Goal: Complete application form: Complete application form

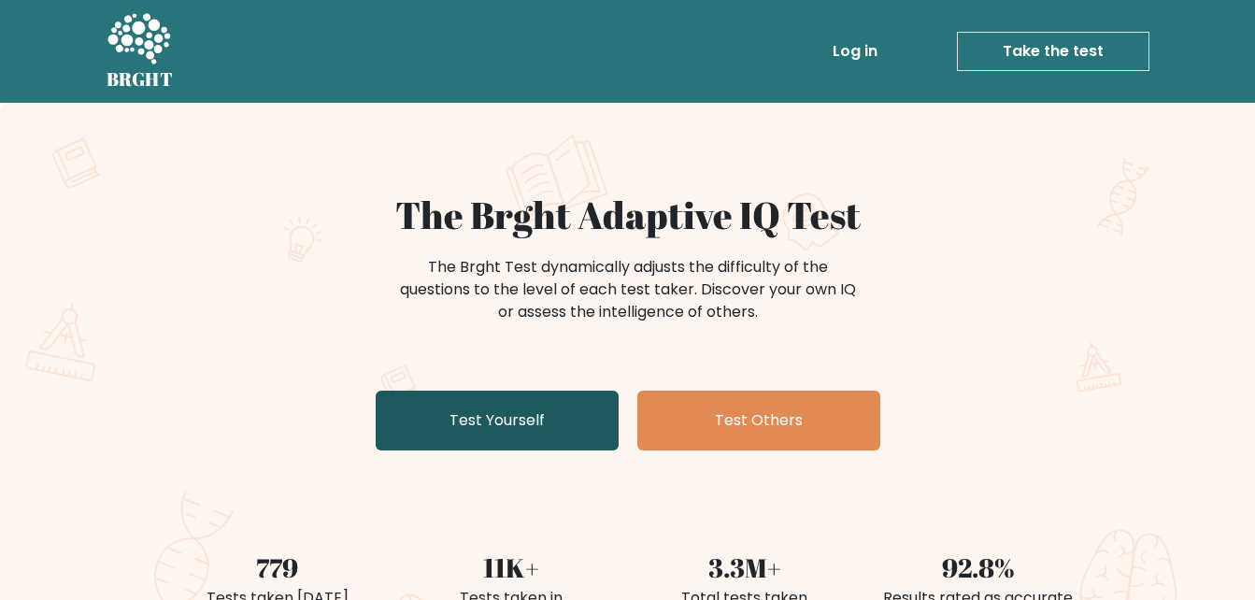
click at [456, 408] on link "Test Yourself" at bounding box center [497, 421] width 243 height 60
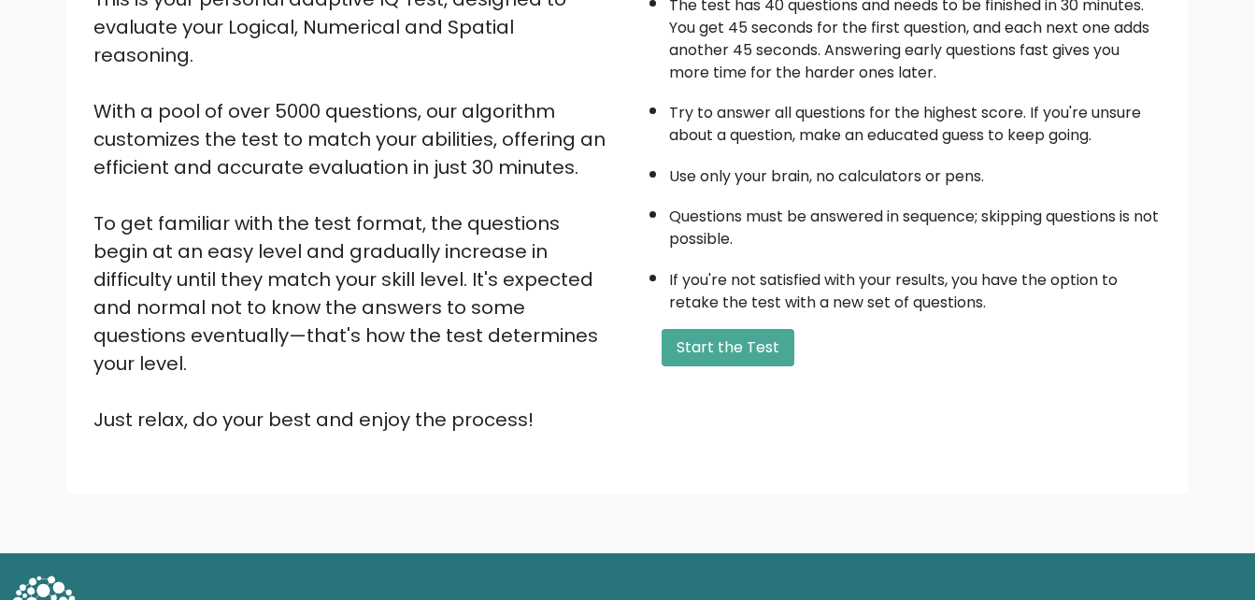
scroll to position [256, 0]
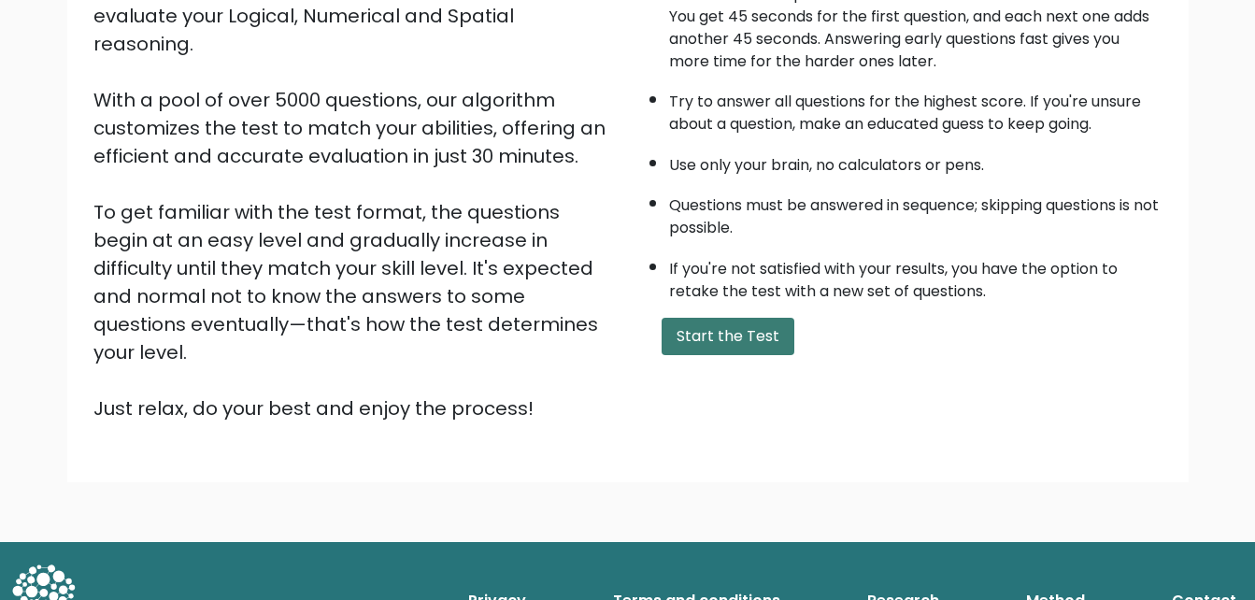
click at [716, 331] on button "Start the Test" at bounding box center [728, 336] width 133 height 37
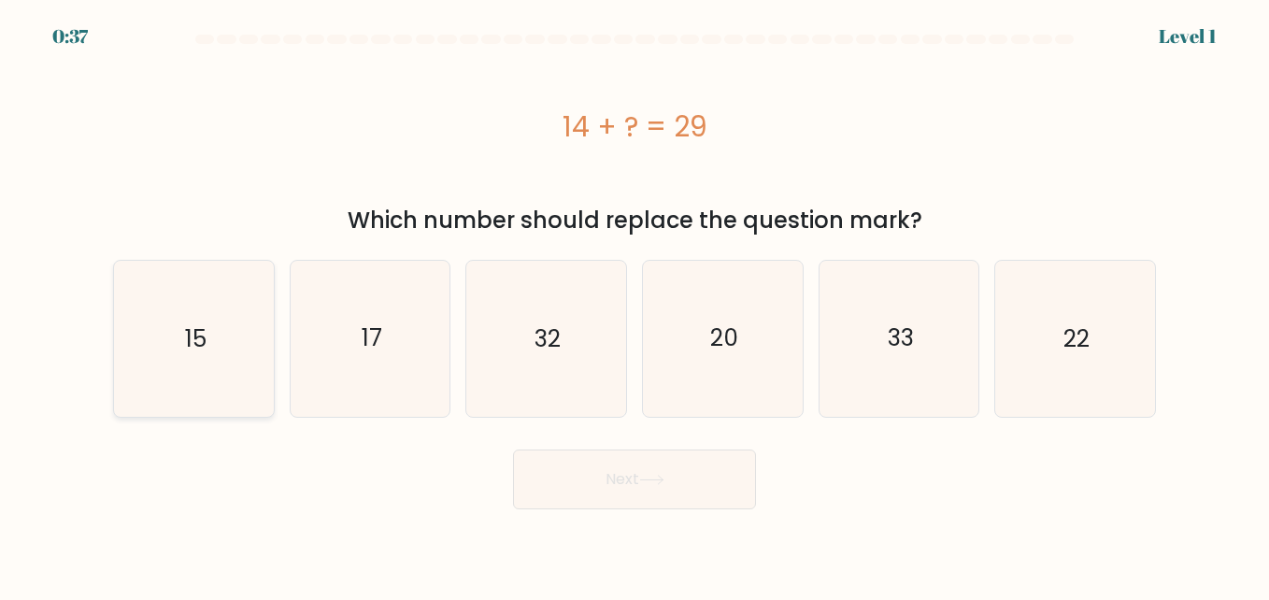
click at [195, 349] on text "15" at bounding box center [194, 338] width 21 height 33
click at [634, 305] on input "a. 15" at bounding box center [634, 302] width 1 height 5
radio input "true"
click at [588, 473] on button "Next" at bounding box center [634, 479] width 243 height 60
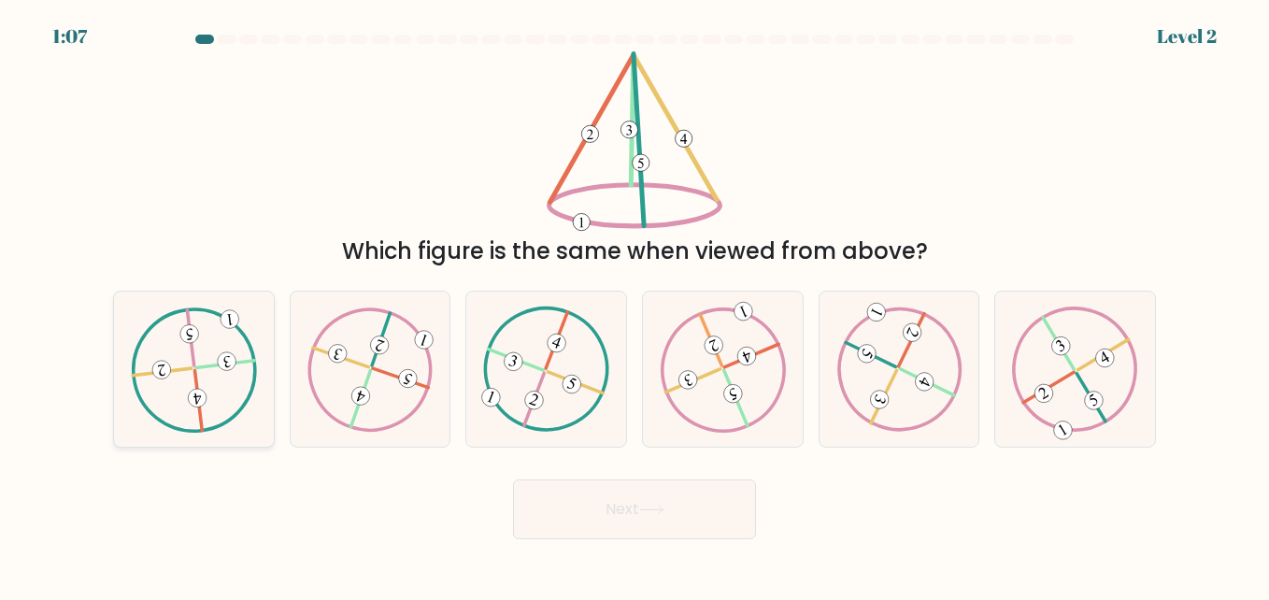
click at [187, 355] on icon at bounding box center [193, 368] width 125 height 124
click at [634, 305] on input "a." at bounding box center [634, 302] width 1 height 5
radio input "true"
click at [620, 515] on button "Next" at bounding box center [634, 509] width 243 height 60
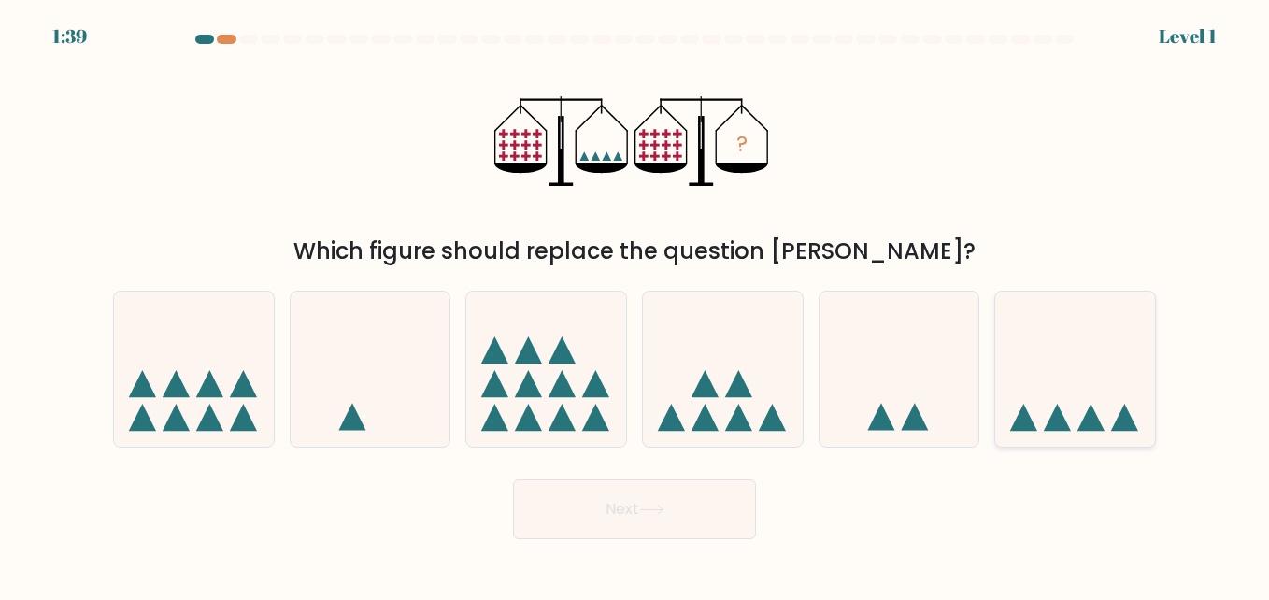
click at [1061, 409] on icon at bounding box center [1075, 369] width 160 height 132
click at [635, 305] on input "f." at bounding box center [634, 302] width 1 height 5
radio input "true"
click at [643, 516] on button "Next" at bounding box center [634, 509] width 243 height 60
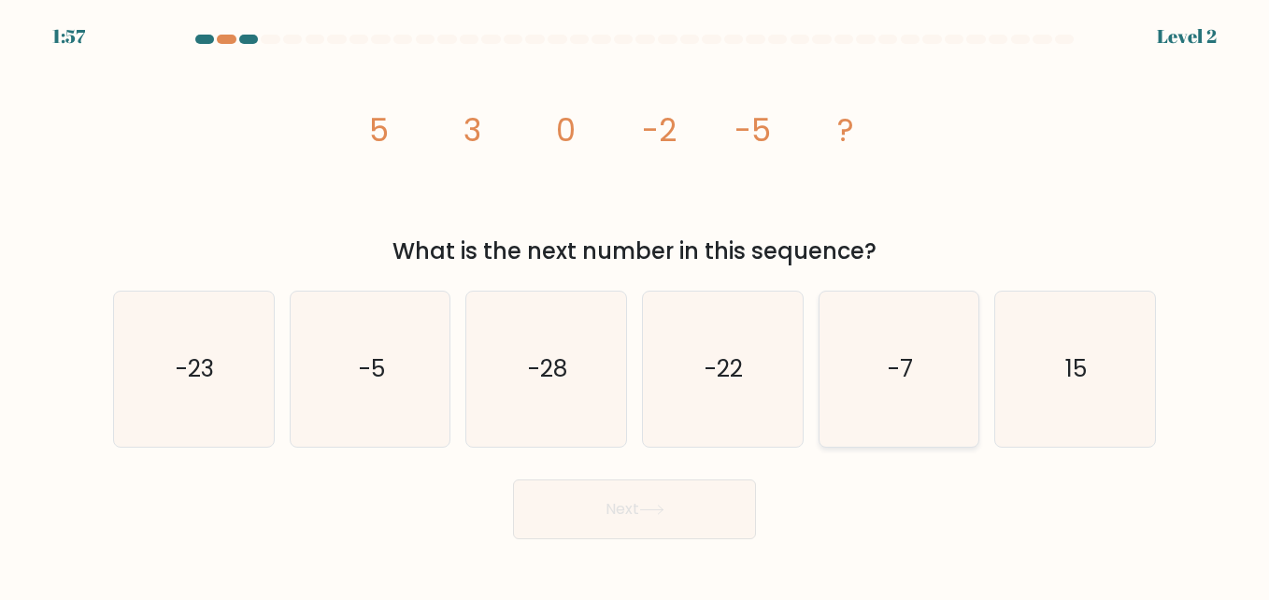
click at [880, 371] on icon "-7" at bounding box center [898, 369] width 155 height 155
click at [635, 305] on input "e. -7" at bounding box center [634, 302] width 1 height 5
radio input "true"
click at [713, 501] on button "Next" at bounding box center [634, 509] width 243 height 60
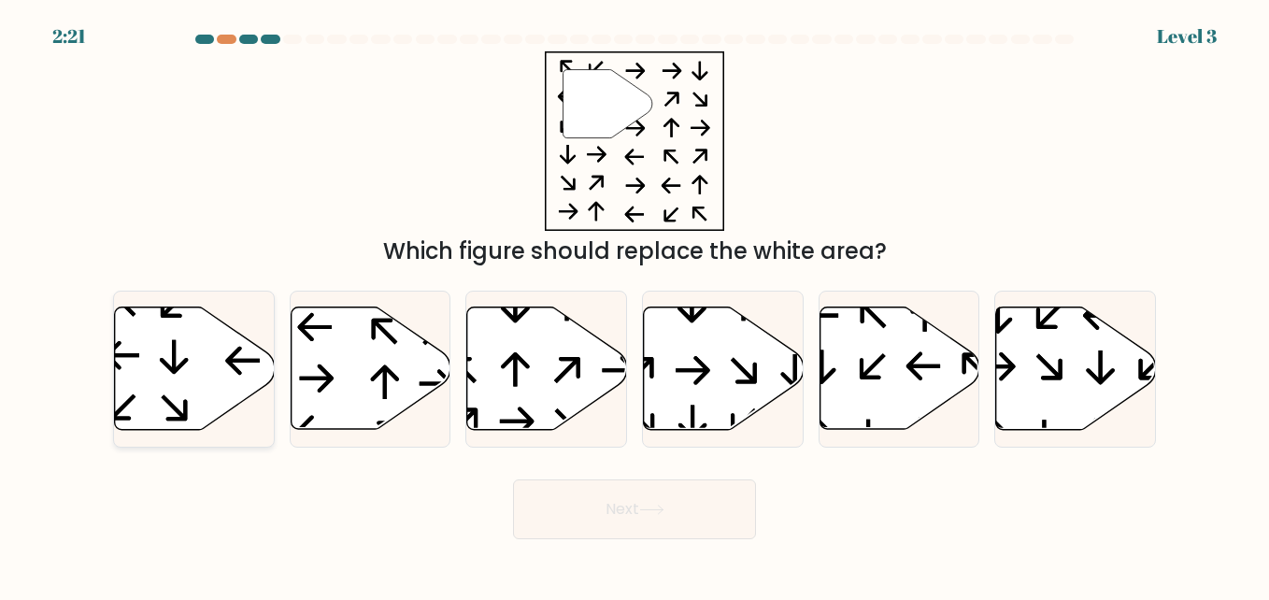
click at [158, 347] on icon at bounding box center [195, 368] width 160 height 122
click at [634, 305] on input "a." at bounding box center [634, 302] width 1 height 5
radio input "true"
click at [660, 515] on icon at bounding box center [651, 510] width 25 height 10
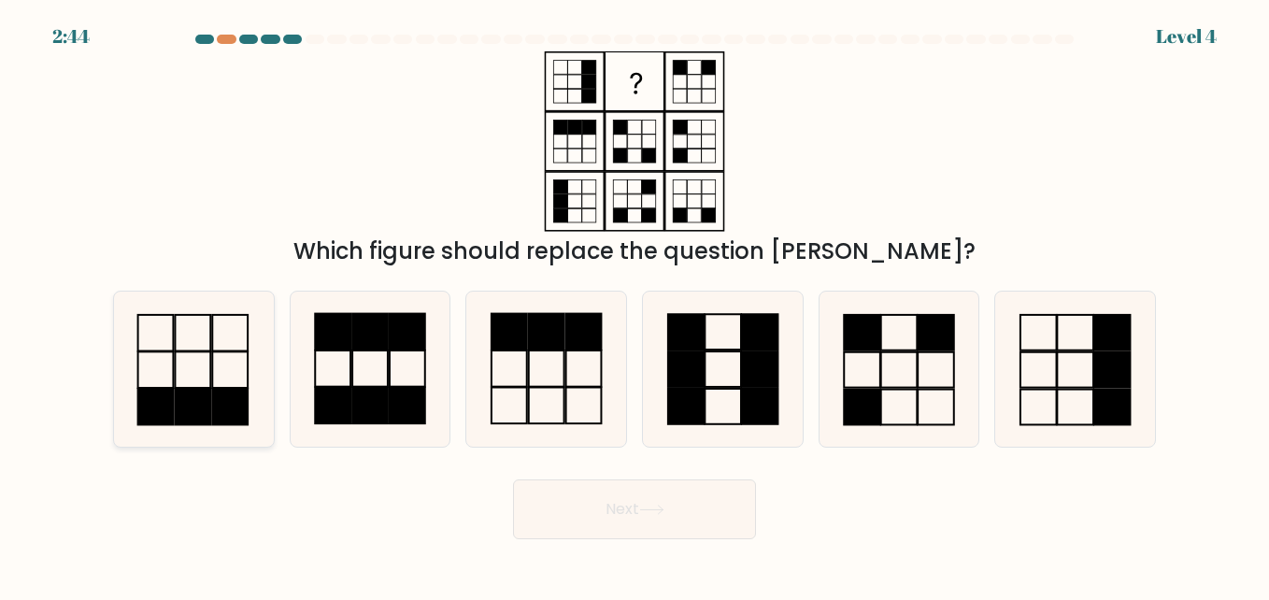
click at [176, 367] on rect at bounding box center [194, 369] width 36 height 36
click at [634, 305] on input "a." at bounding box center [634, 302] width 1 height 5
radio input "true"
click at [649, 513] on icon at bounding box center [651, 510] width 25 height 10
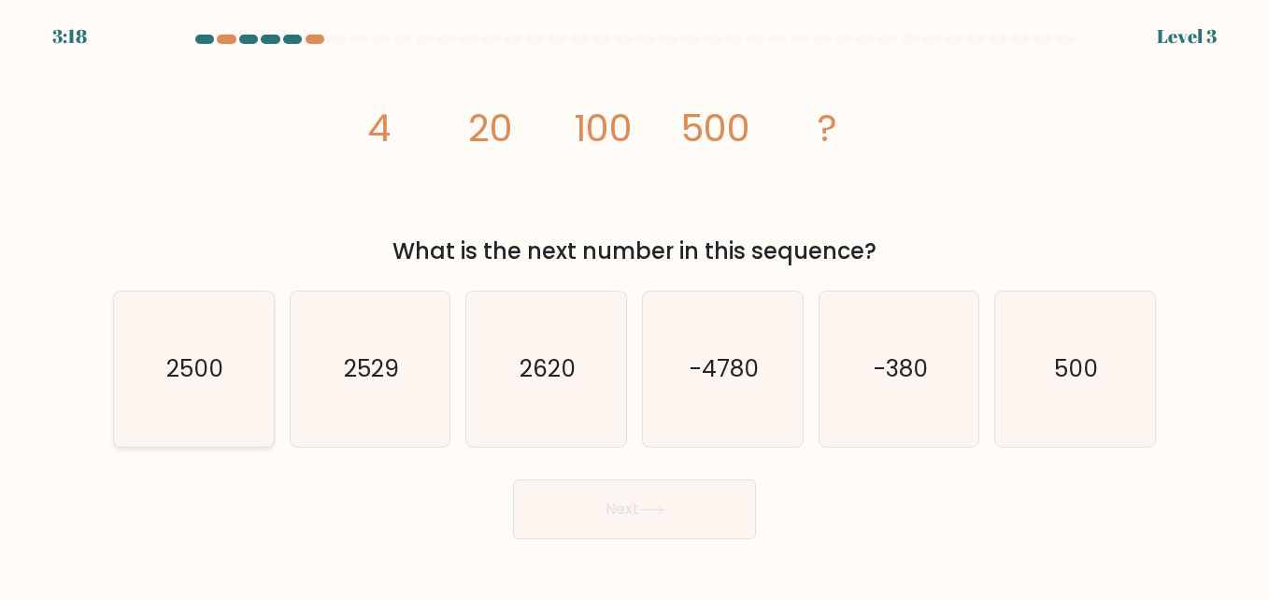
click at [194, 380] on text "2500" at bounding box center [194, 368] width 57 height 33
click at [634, 305] on input "a. 2500" at bounding box center [634, 302] width 1 height 5
radio input "true"
click at [581, 505] on button "Next" at bounding box center [634, 509] width 243 height 60
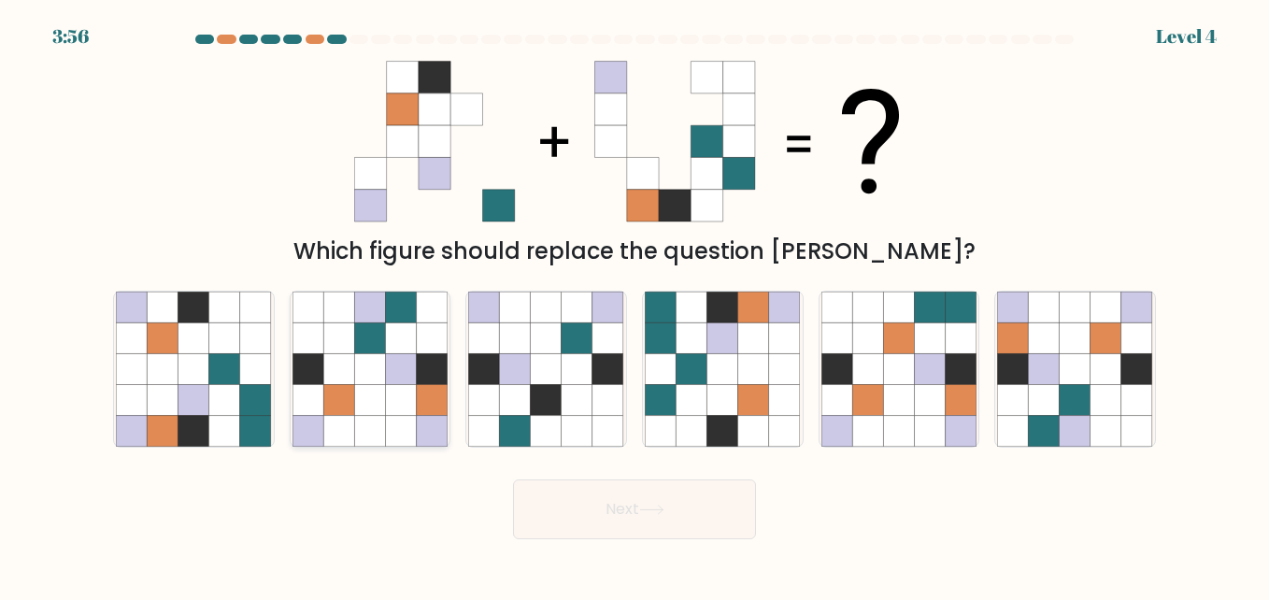
click at [411, 399] on icon at bounding box center [401, 400] width 31 height 31
click at [634, 305] on input "b." at bounding box center [634, 302] width 1 height 5
radio input "true"
click at [728, 523] on button "Next" at bounding box center [634, 509] width 243 height 60
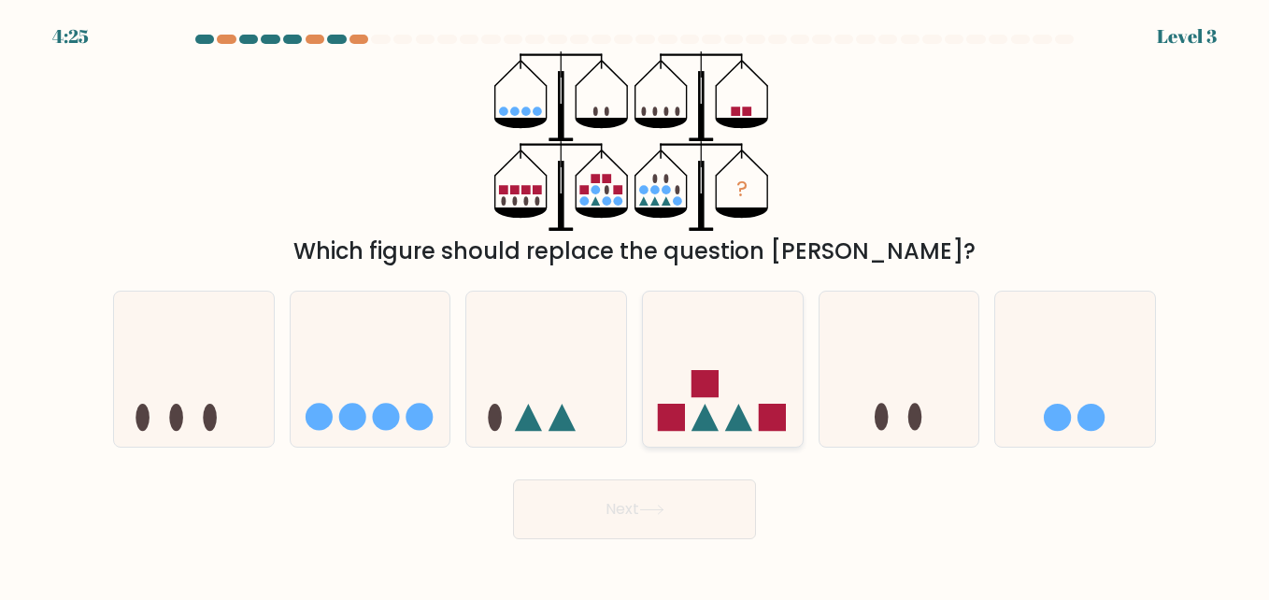
click at [708, 399] on icon at bounding box center [723, 369] width 160 height 132
click at [635, 305] on input "d." at bounding box center [634, 302] width 1 height 5
radio input "true"
click at [648, 512] on icon at bounding box center [651, 510] width 25 height 10
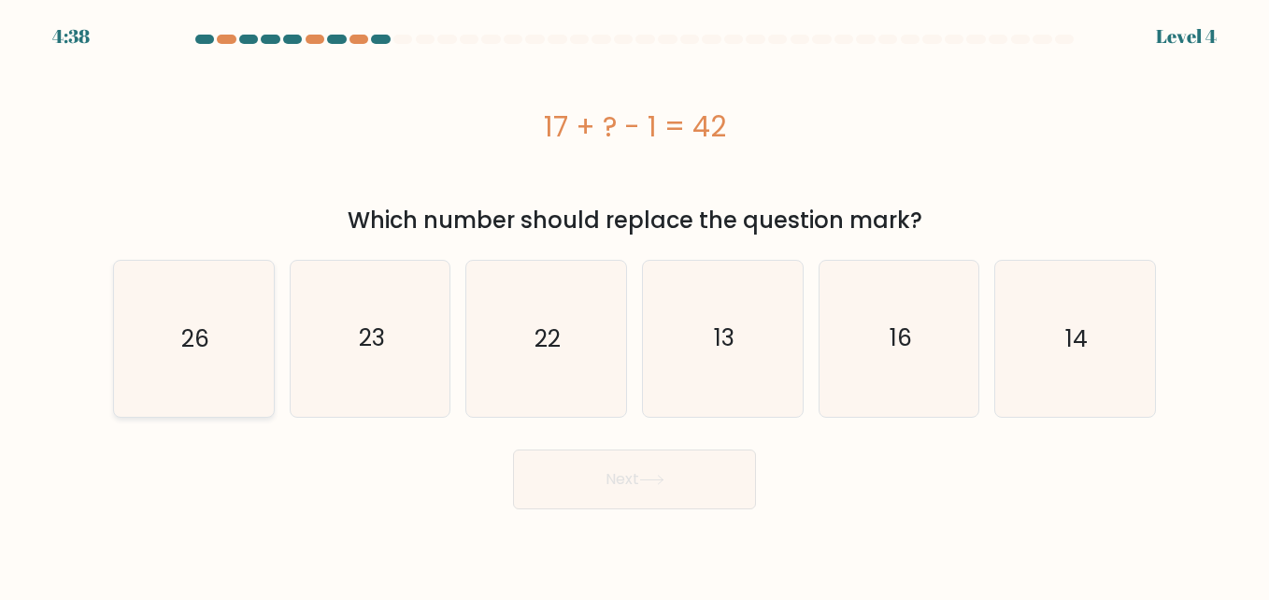
click at [230, 337] on icon "26" at bounding box center [193, 338] width 155 height 155
click at [634, 305] on input "a. 26" at bounding box center [634, 302] width 1 height 5
radio input "true"
click at [618, 486] on button "Next" at bounding box center [634, 479] width 243 height 60
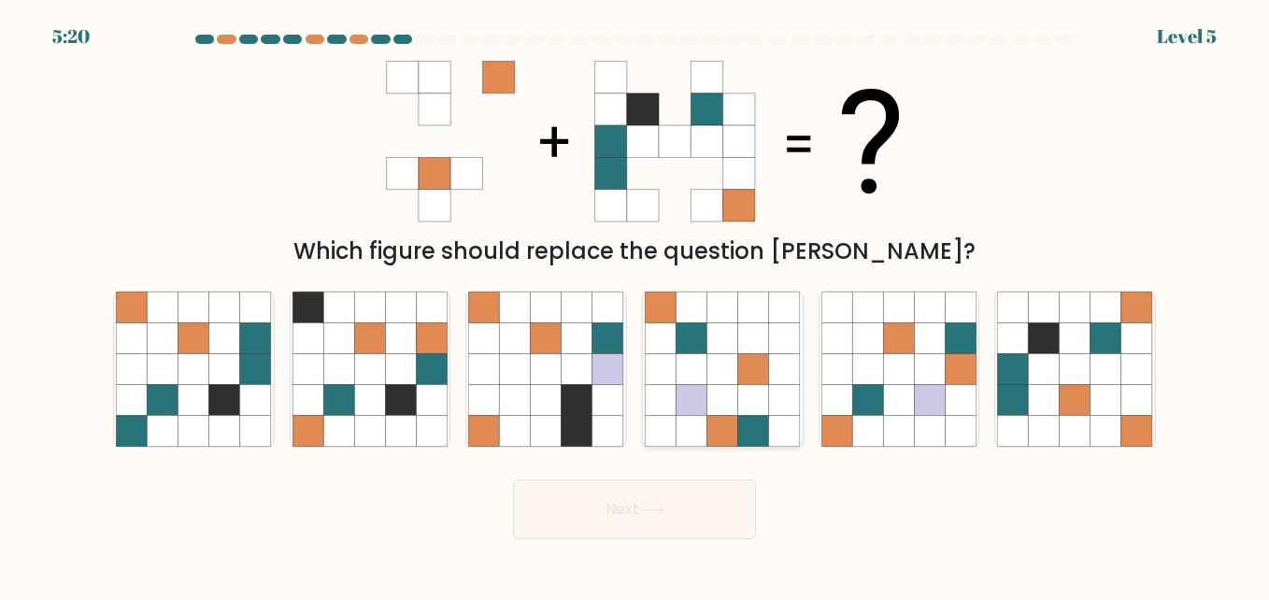
click at [731, 378] on icon at bounding box center [722, 368] width 31 height 31
click at [635, 305] on input "d." at bounding box center [634, 302] width 1 height 5
radio input "true"
click at [707, 520] on button "Next" at bounding box center [634, 509] width 243 height 60
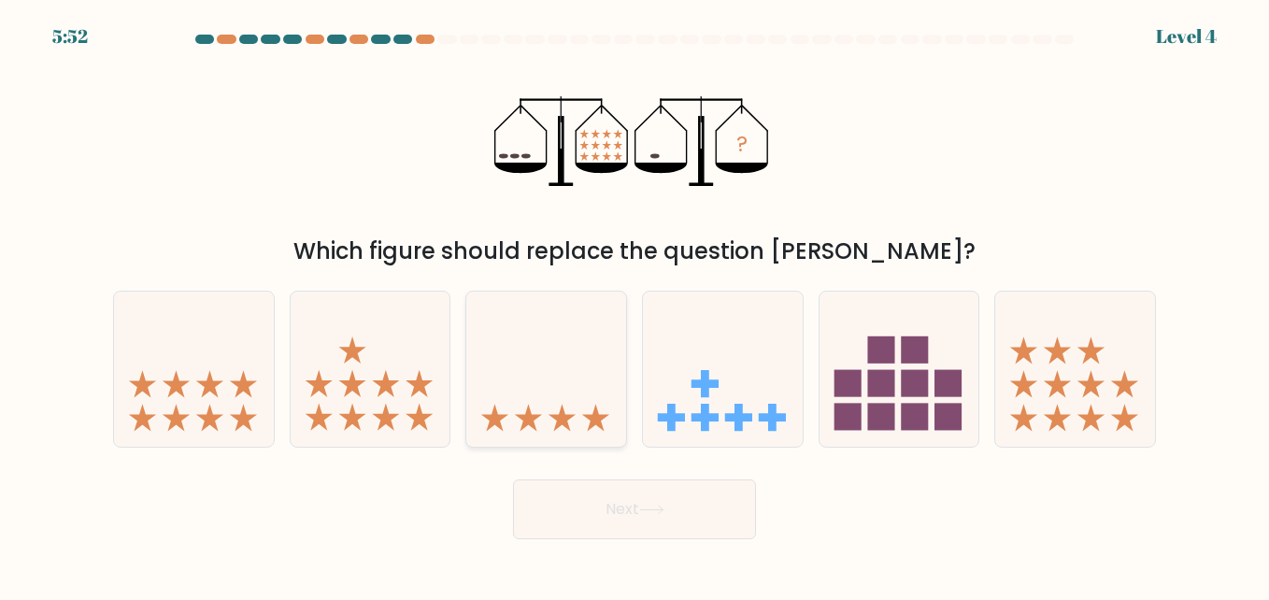
click at [548, 407] on icon at bounding box center [546, 369] width 160 height 132
click at [634, 305] on input "c." at bounding box center [634, 302] width 1 height 5
radio input "true"
click at [711, 508] on button "Next" at bounding box center [634, 509] width 243 height 60
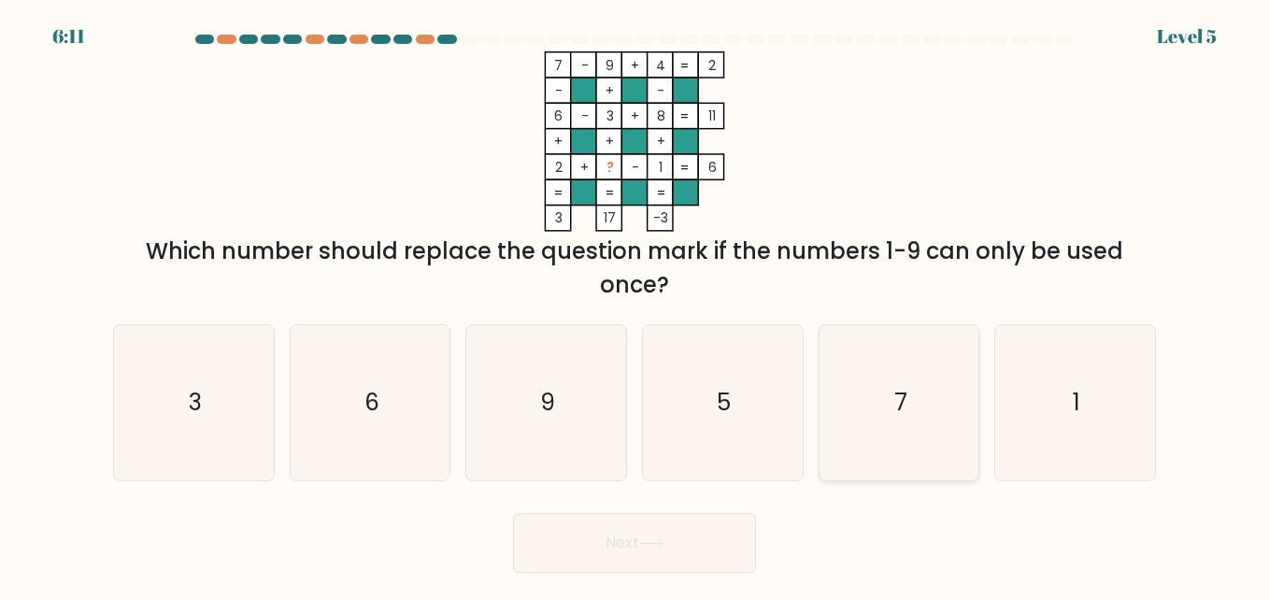
click at [950, 414] on icon "7" at bounding box center [898, 402] width 155 height 155
click at [635, 305] on input "e. 7" at bounding box center [634, 302] width 1 height 5
radio input "true"
click at [591, 545] on button "Next" at bounding box center [634, 543] width 243 height 60
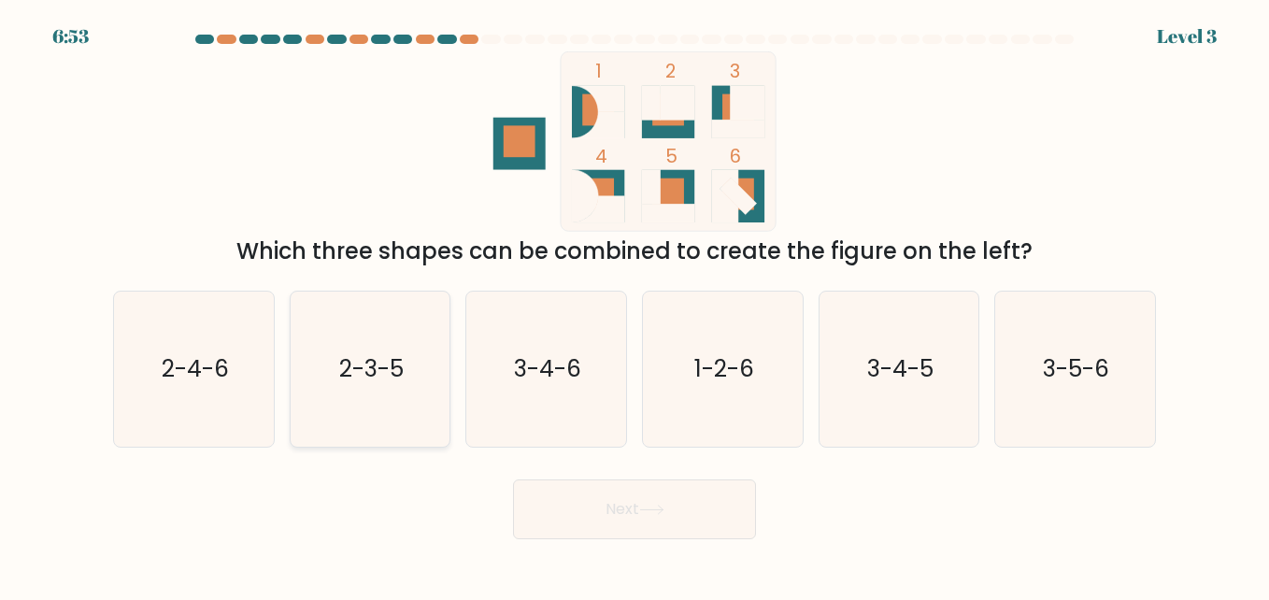
click at [407, 390] on icon "2-3-5" at bounding box center [369, 369] width 155 height 155
click at [634, 305] on input "b. 2-3-5" at bounding box center [634, 302] width 1 height 5
radio input "true"
click at [654, 524] on button "Next" at bounding box center [634, 509] width 243 height 60
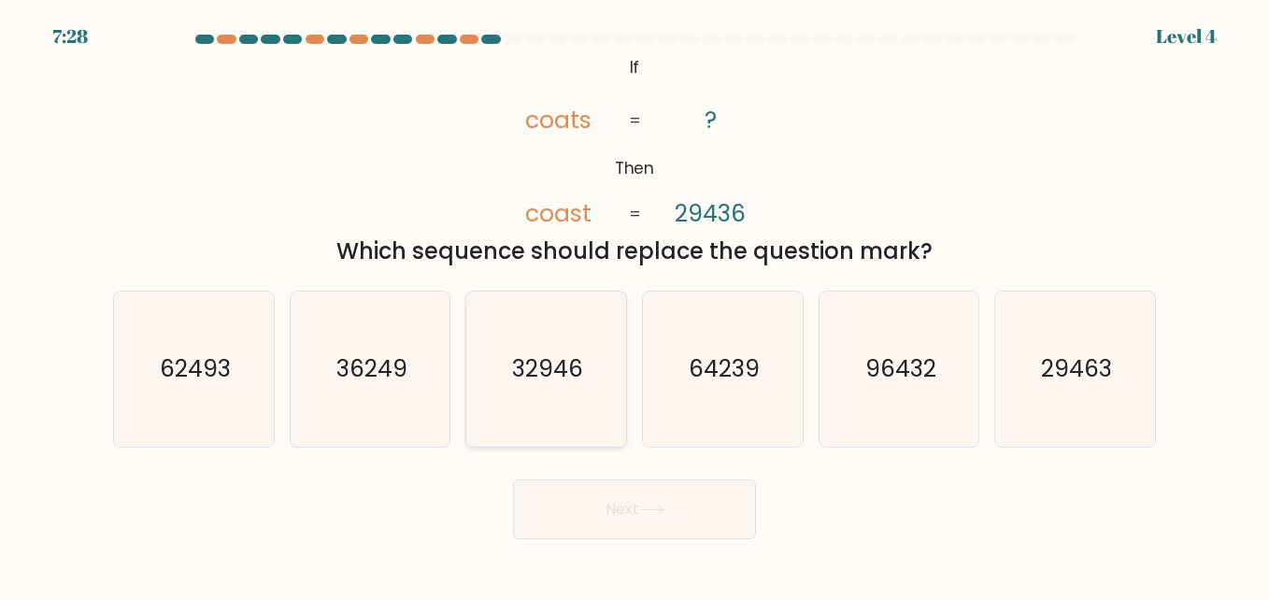
click at [573, 388] on icon "32946" at bounding box center [545, 369] width 155 height 155
click at [634, 305] on input "c. 32946" at bounding box center [634, 302] width 1 height 5
radio input "true"
click at [649, 506] on icon at bounding box center [651, 510] width 25 height 10
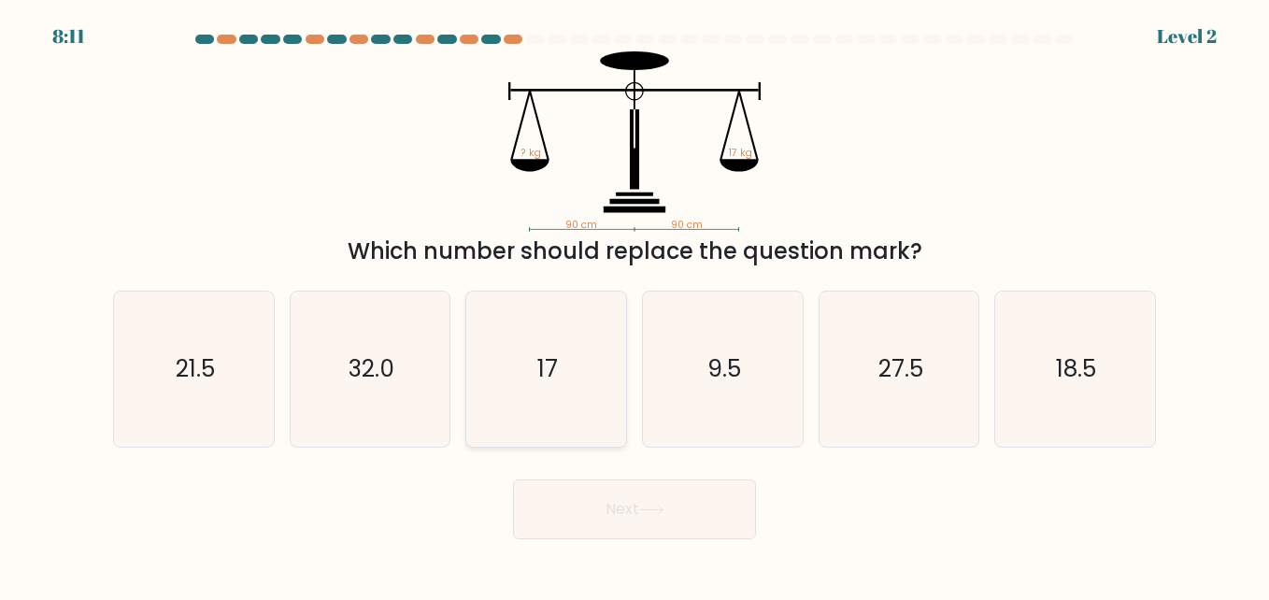
click at [537, 385] on icon "17" at bounding box center [545, 369] width 155 height 155
click at [634, 305] on input "c. 17" at bounding box center [634, 302] width 1 height 5
radio input "true"
click at [621, 502] on button "Next" at bounding box center [634, 509] width 243 height 60
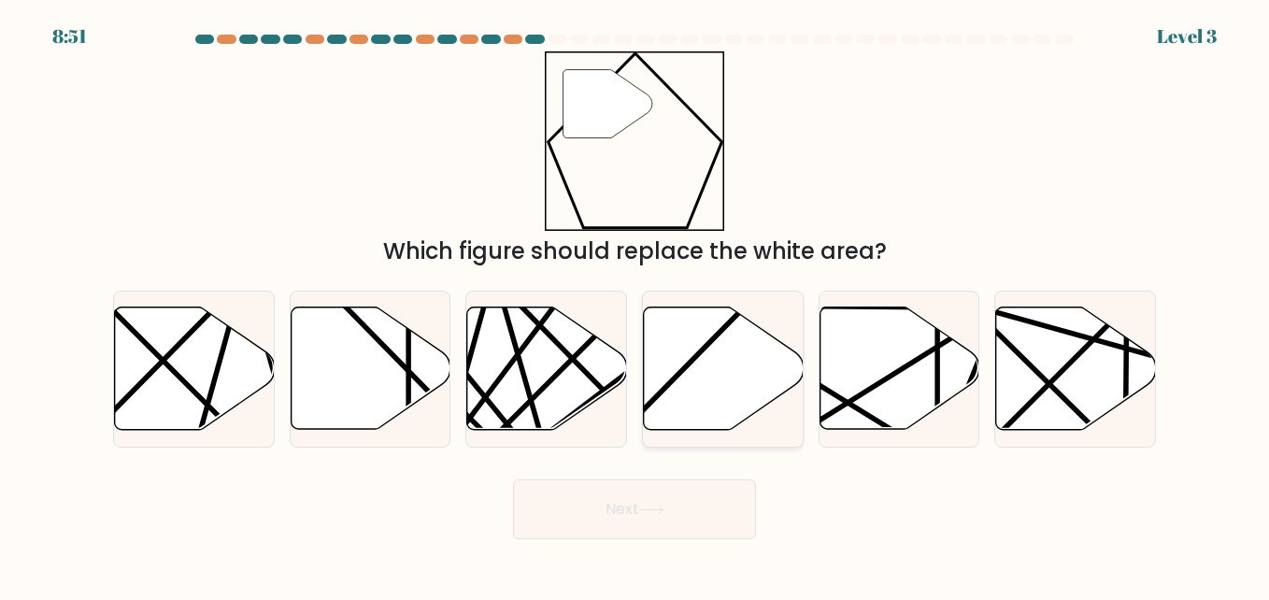
click at [711, 352] on icon at bounding box center [724, 368] width 160 height 122
click at [635, 305] on input "d." at bounding box center [634, 302] width 1 height 5
radio input "true"
click at [647, 521] on button "Next" at bounding box center [634, 509] width 243 height 60
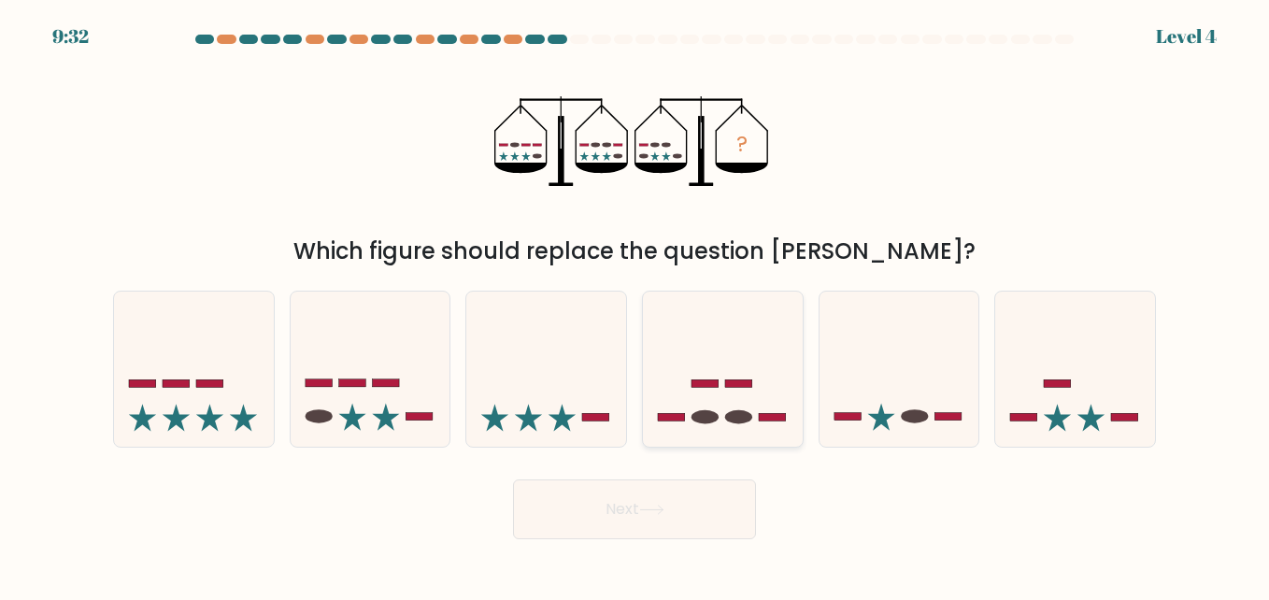
drag, startPoint x: 725, startPoint y: 363, endPoint x: 705, endPoint y: 442, distance: 82.0
click at [724, 363] on icon at bounding box center [723, 369] width 160 height 132
click at [635, 305] on input "d." at bounding box center [634, 302] width 1 height 5
radio input "true"
click at [673, 512] on button "Next" at bounding box center [634, 509] width 243 height 60
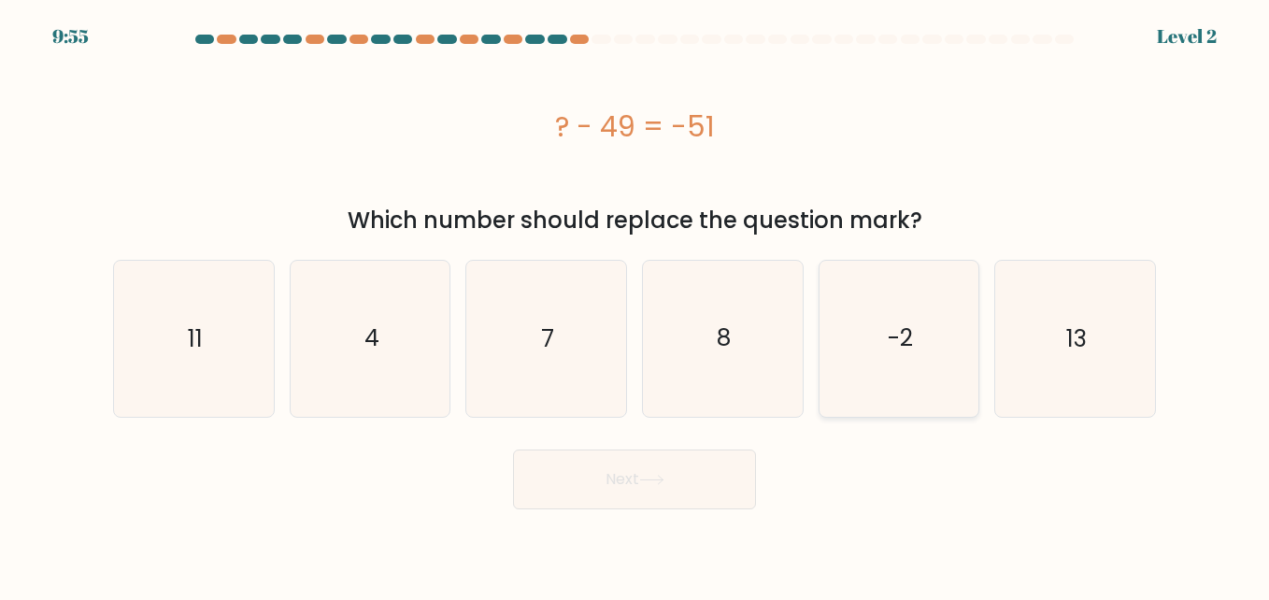
click at [906, 349] on text "-2" at bounding box center [900, 338] width 25 height 33
click at [635, 305] on input "e. -2" at bounding box center [634, 302] width 1 height 5
radio input "true"
click at [685, 484] on button "Next" at bounding box center [634, 479] width 243 height 60
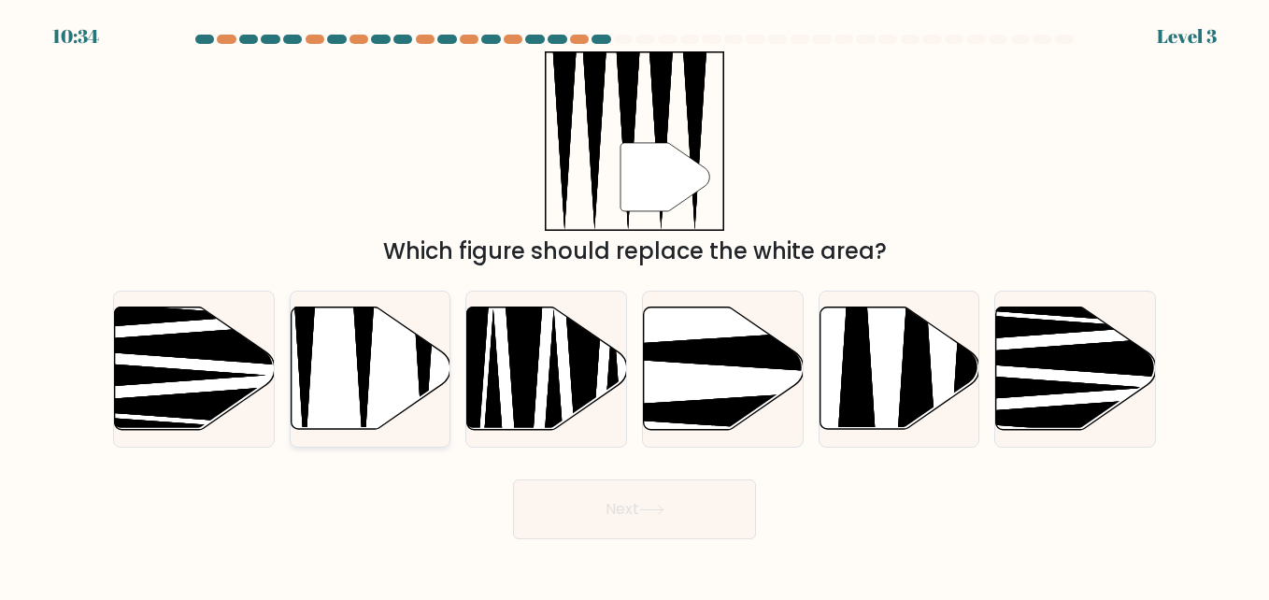
click at [385, 373] on icon at bounding box center [371, 368] width 160 height 122
click at [634, 305] on input "b." at bounding box center [634, 302] width 1 height 5
radio input "true"
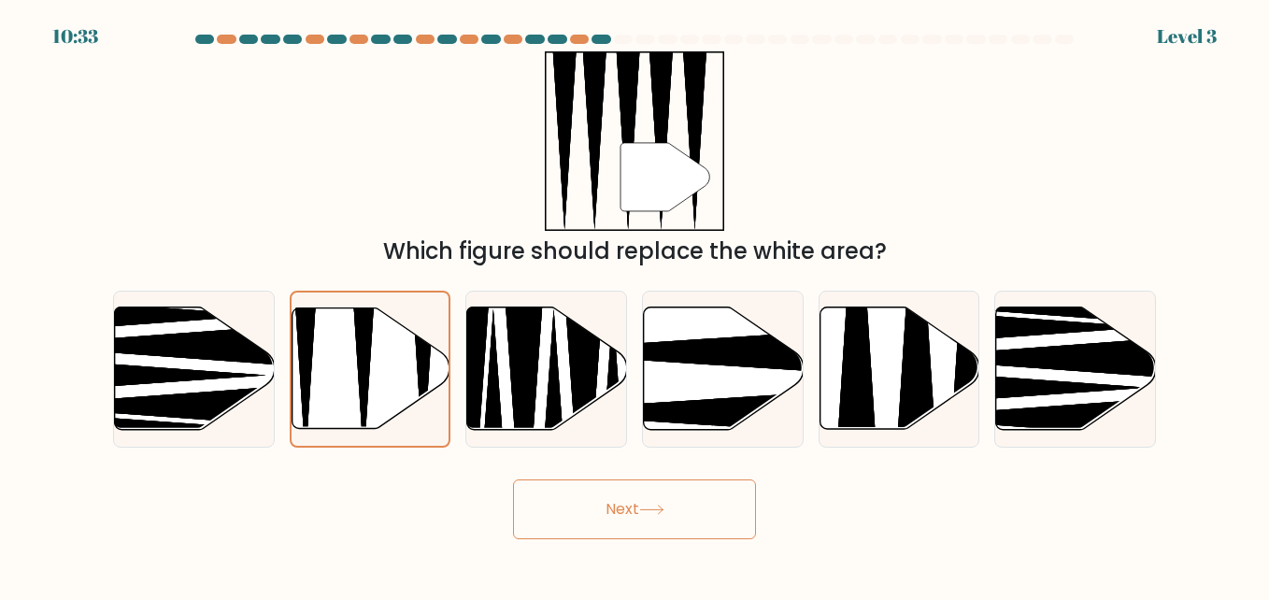
click at [629, 518] on button "Next" at bounding box center [634, 509] width 243 height 60
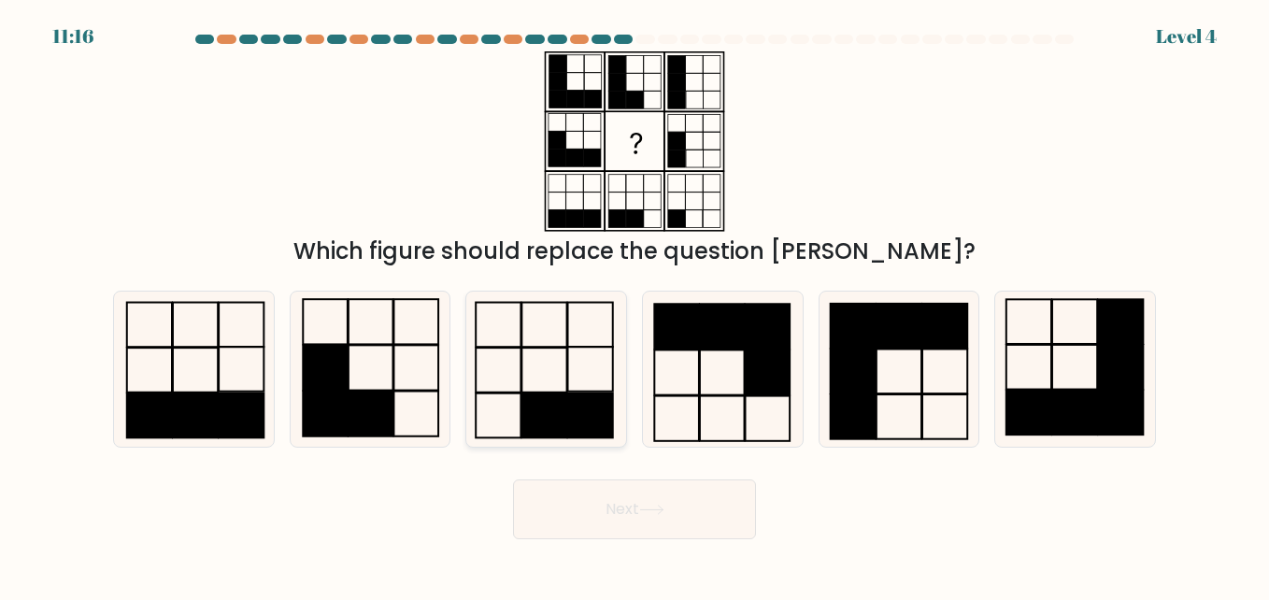
click at [543, 377] on icon at bounding box center [545, 369] width 155 height 155
click at [634, 305] on input "c." at bounding box center [634, 302] width 1 height 5
radio input "true"
click at [621, 508] on button "Next" at bounding box center [634, 509] width 243 height 60
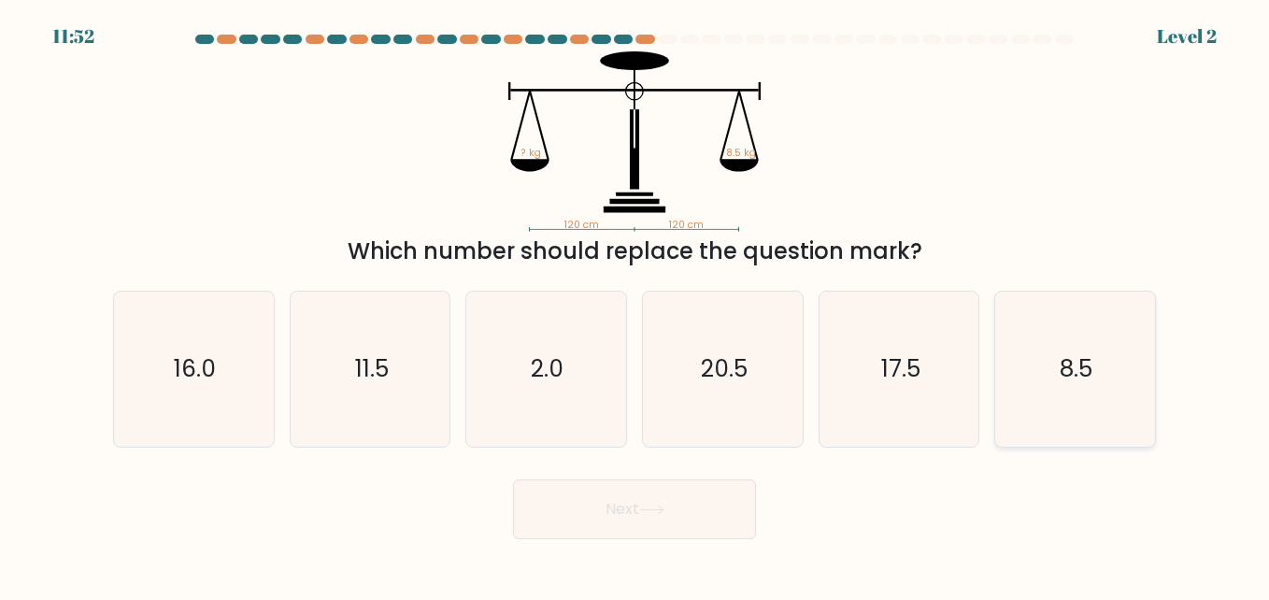
click at [1085, 380] on text "8.5" at bounding box center [1077, 368] width 33 height 33
click at [635, 305] on input "f. 8.5" at bounding box center [634, 302] width 1 height 5
radio input "true"
click at [668, 522] on button "Next" at bounding box center [634, 509] width 243 height 60
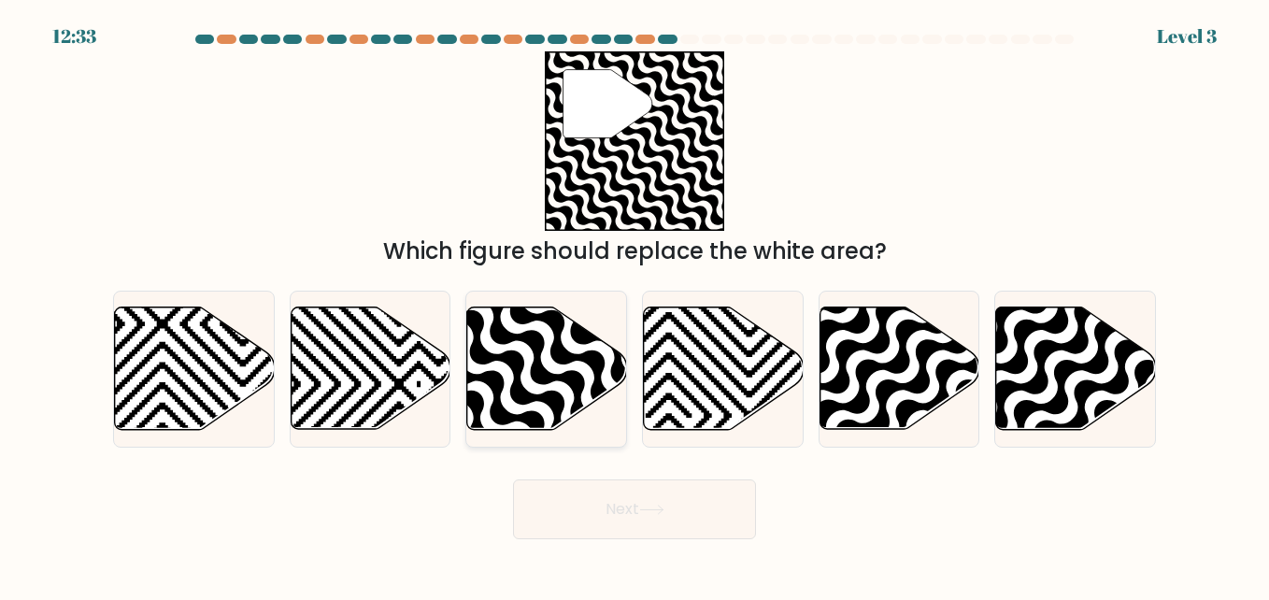
click at [533, 350] on icon at bounding box center [594, 435] width 321 height 321
click at [634, 305] on input "c." at bounding box center [634, 302] width 1 height 5
radio input "true"
click at [627, 511] on button "Next" at bounding box center [634, 509] width 243 height 60
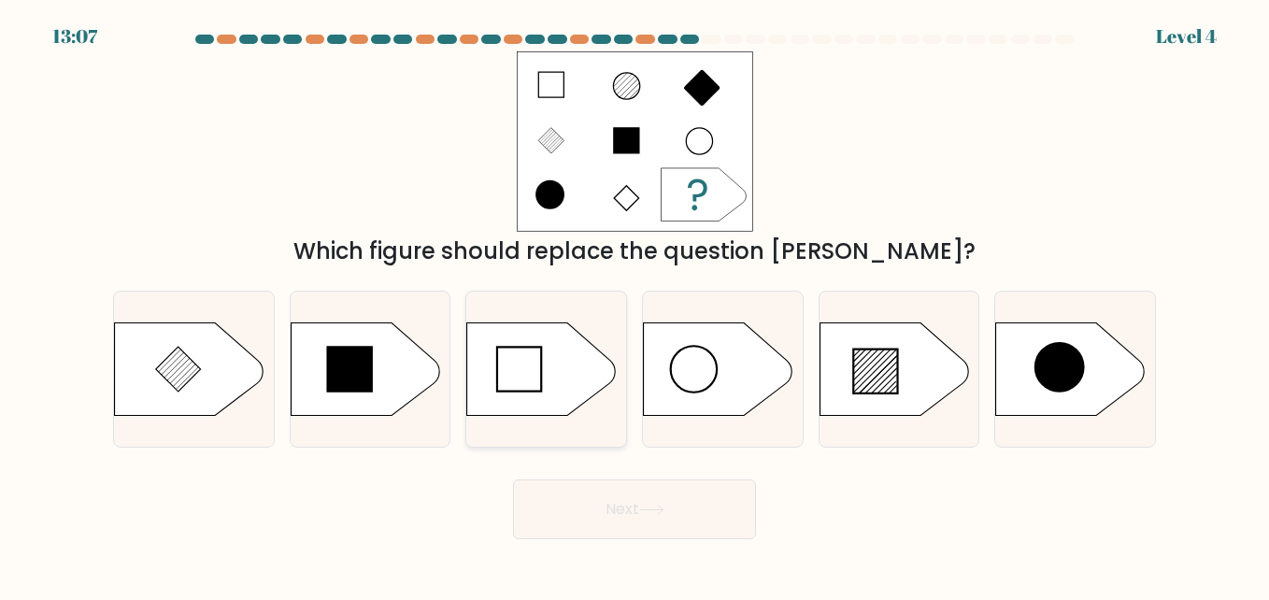
click at [565, 391] on icon at bounding box center [542, 368] width 150 height 93
click at [634, 305] on input "c." at bounding box center [634, 302] width 1 height 5
radio input "true"
click at [665, 525] on button "Next" at bounding box center [634, 509] width 243 height 60
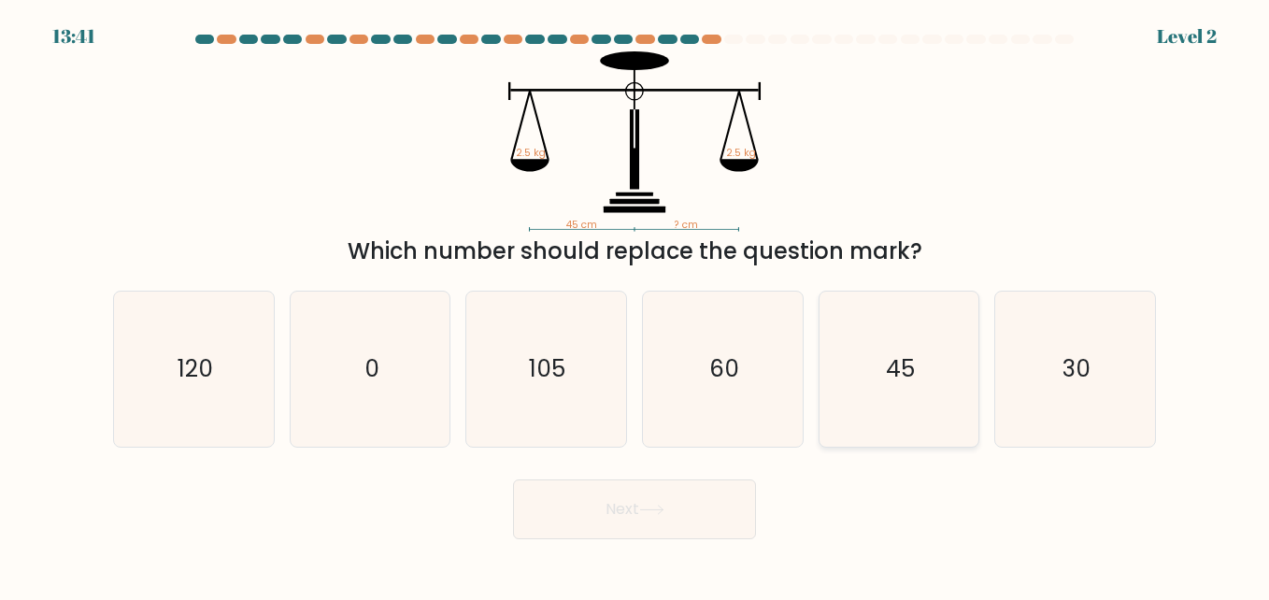
click at [904, 384] on text "45" at bounding box center [900, 368] width 29 height 33
click at [635, 305] on input "e. 45" at bounding box center [634, 302] width 1 height 5
radio input "true"
click at [595, 511] on button "Next" at bounding box center [634, 509] width 243 height 60
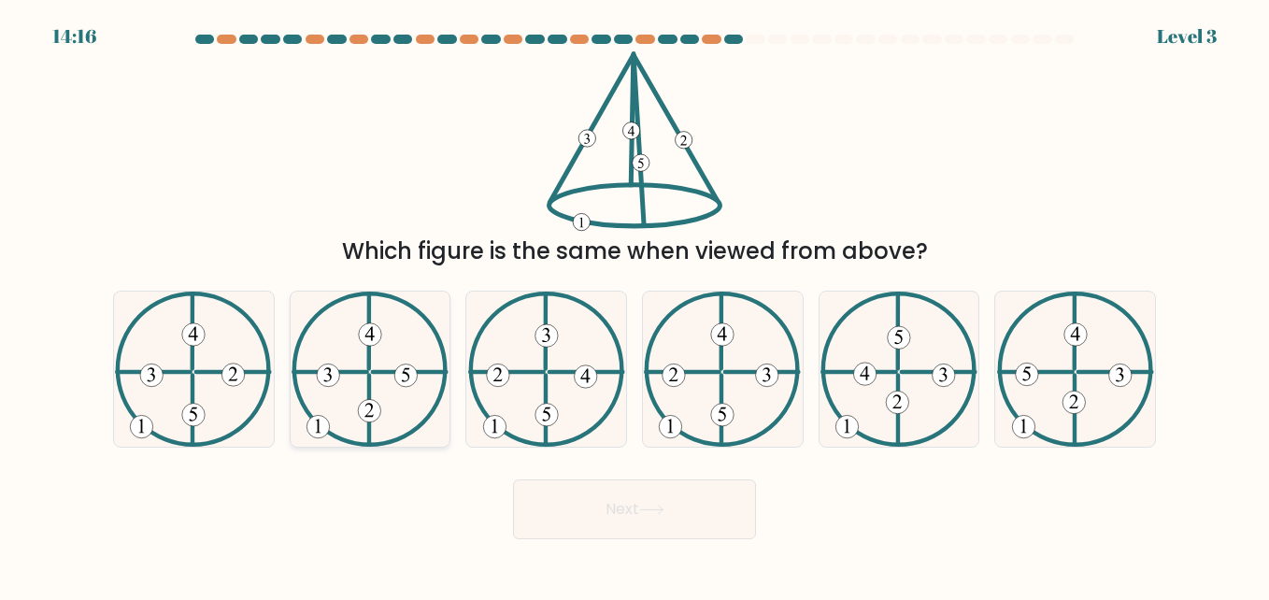
click at [376, 375] on icon at bounding box center [370, 369] width 157 height 155
click at [634, 305] on input "b." at bounding box center [634, 302] width 1 height 5
radio input "true"
click at [618, 500] on button "Next" at bounding box center [634, 509] width 243 height 60
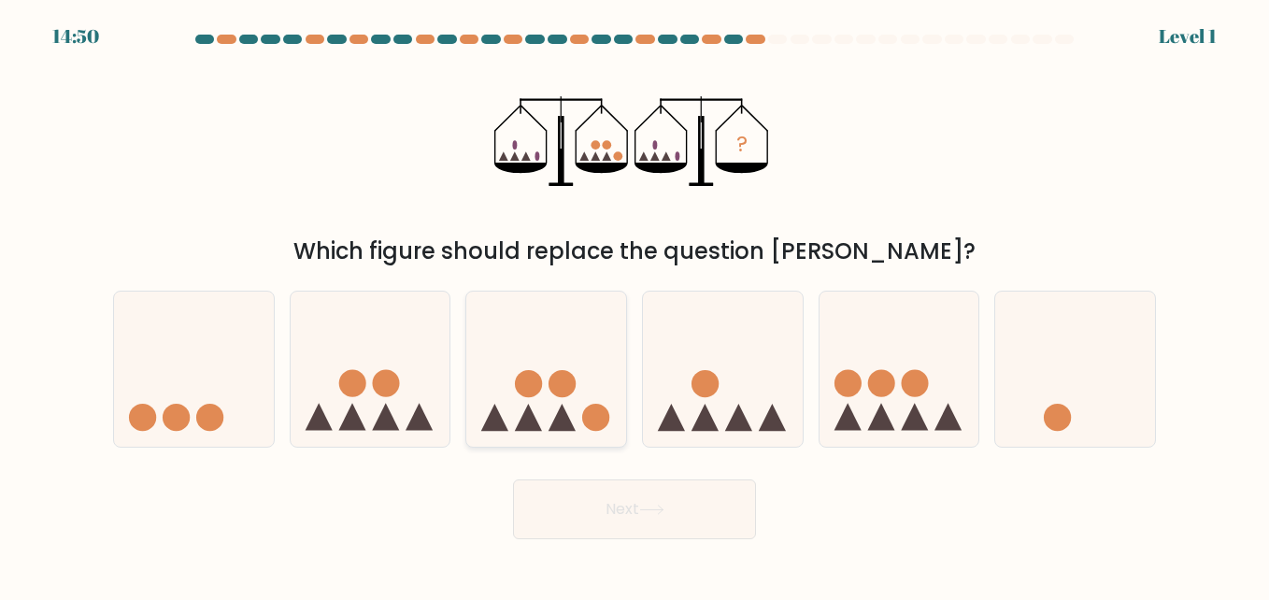
click at [561, 392] on circle at bounding box center [561, 383] width 27 height 27
click at [634, 305] on input "c." at bounding box center [634, 302] width 1 height 5
radio input "true"
click at [664, 509] on icon at bounding box center [651, 510] width 25 height 10
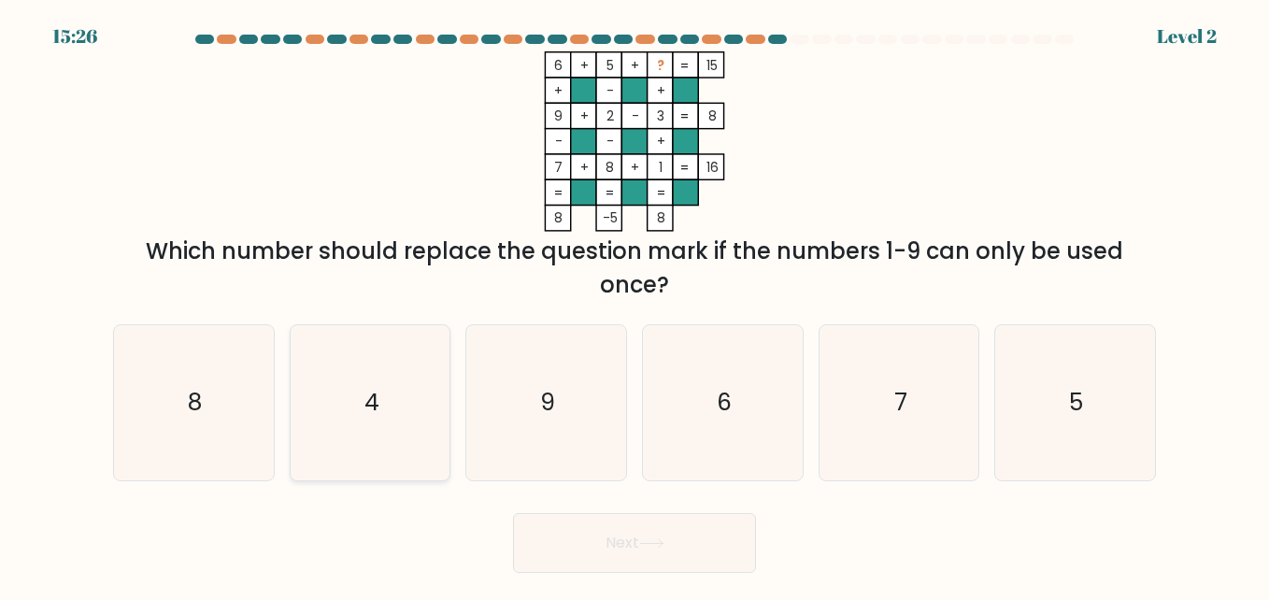
click at [374, 395] on text "4" at bounding box center [371, 402] width 15 height 33
click at [634, 305] on input "b. 4" at bounding box center [634, 302] width 1 height 5
radio input "true"
click at [668, 536] on button "Next" at bounding box center [634, 543] width 243 height 60
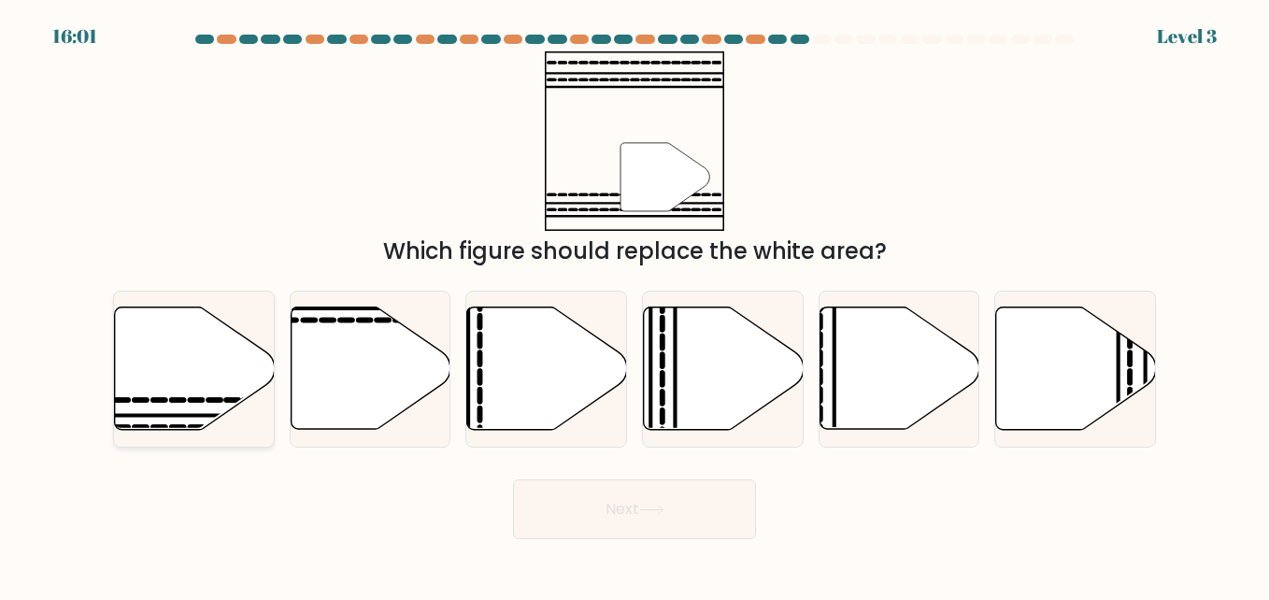
click at [202, 375] on icon at bounding box center [195, 368] width 160 height 122
click at [634, 305] on input "a." at bounding box center [634, 302] width 1 height 5
radio input "true"
click at [664, 523] on button "Next" at bounding box center [634, 509] width 243 height 60
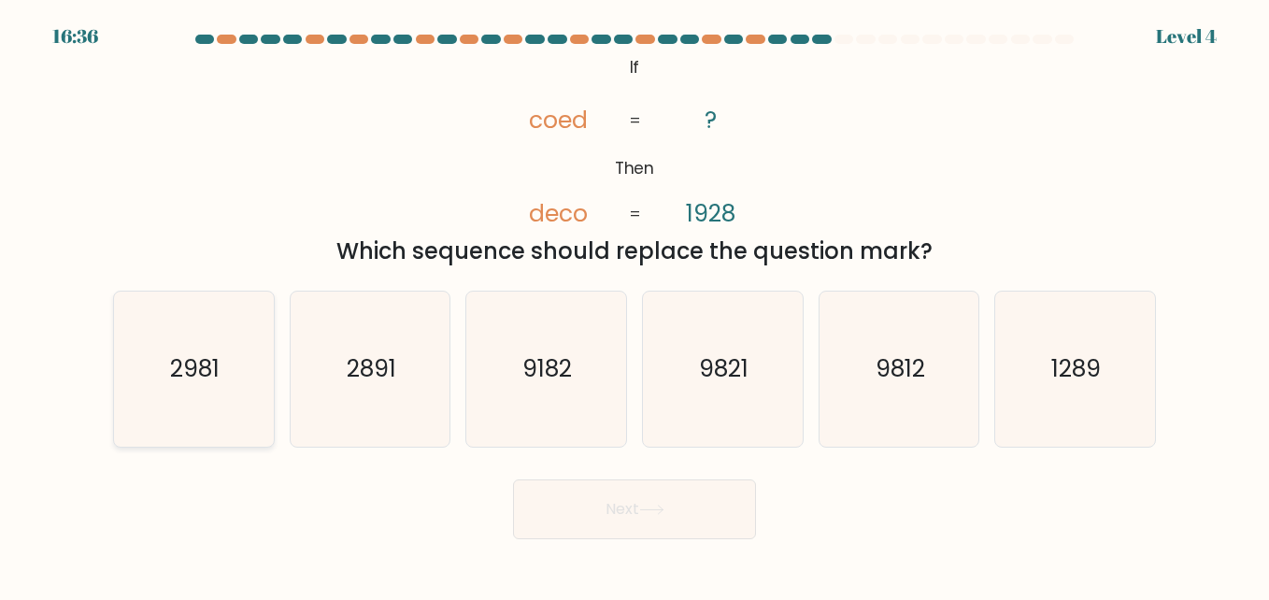
click at [221, 374] on icon "2981" at bounding box center [193, 369] width 155 height 155
click at [634, 305] on input "a. 2981" at bounding box center [634, 302] width 1 height 5
radio input "true"
click at [642, 520] on button "Next" at bounding box center [634, 509] width 243 height 60
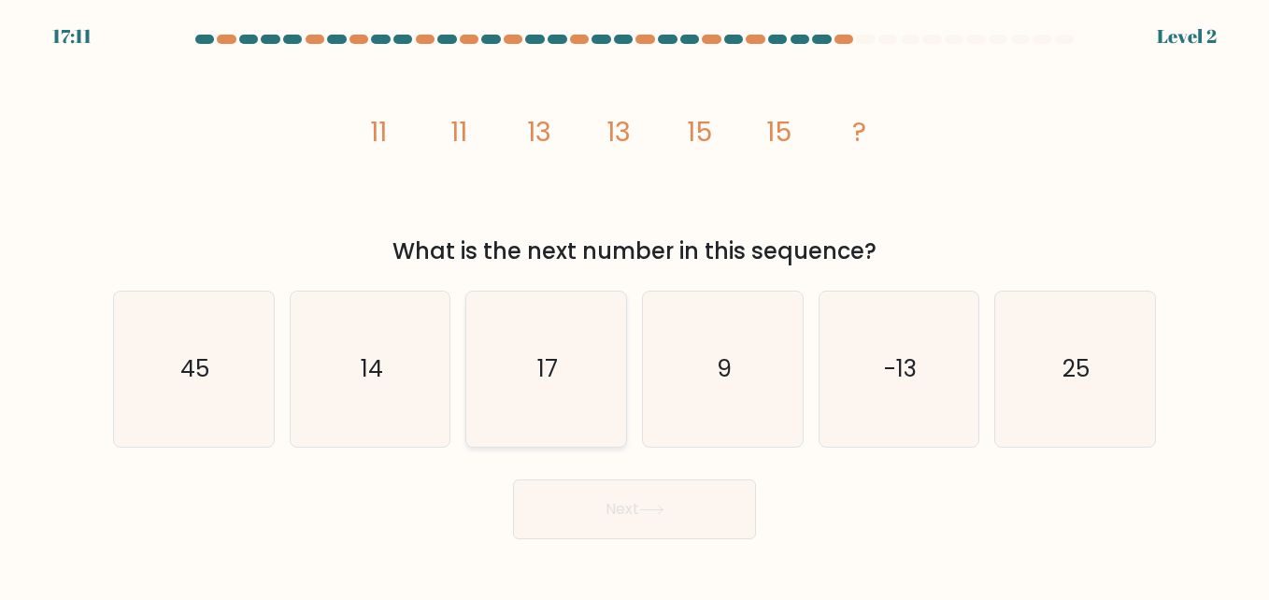
click at [545, 352] on icon "17" at bounding box center [545, 369] width 155 height 155
click at [634, 305] on input "c. 17" at bounding box center [634, 302] width 1 height 5
radio input "true"
click at [657, 516] on button "Next" at bounding box center [634, 509] width 243 height 60
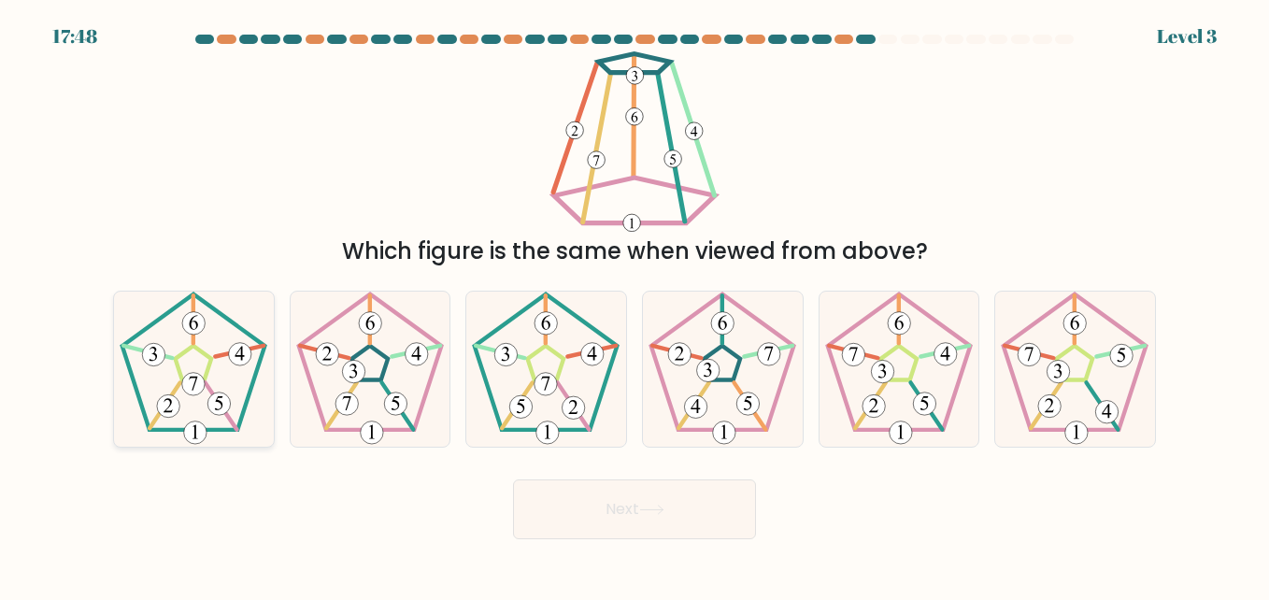
click at [200, 372] on icon at bounding box center [193, 369] width 155 height 155
click at [634, 305] on input "a." at bounding box center [634, 302] width 1 height 5
radio input "true"
click at [630, 510] on button "Next" at bounding box center [634, 509] width 243 height 60
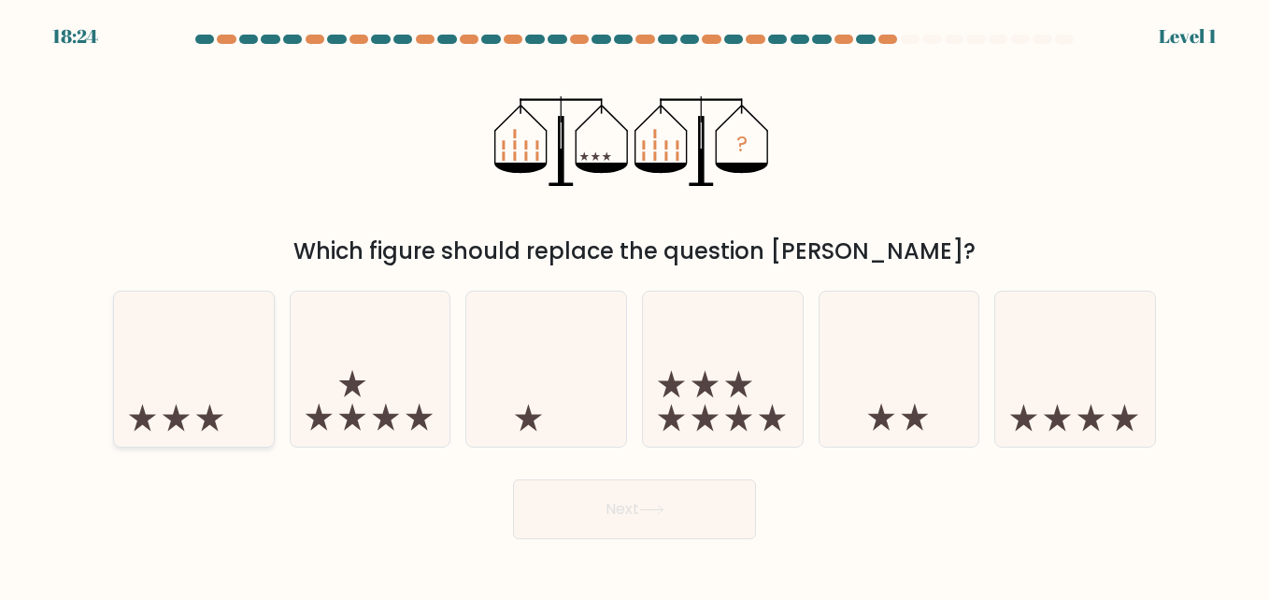
click at [193, 394] on icon at bounding box center [194, 369] width 160 height 132
click at [634, 305] on input "a." at bounding box center [634, 302] width 1 height 5
radio input "true"
click at [591, 514] on button "Next" at bounding box center [634, 509] width 243 height 60
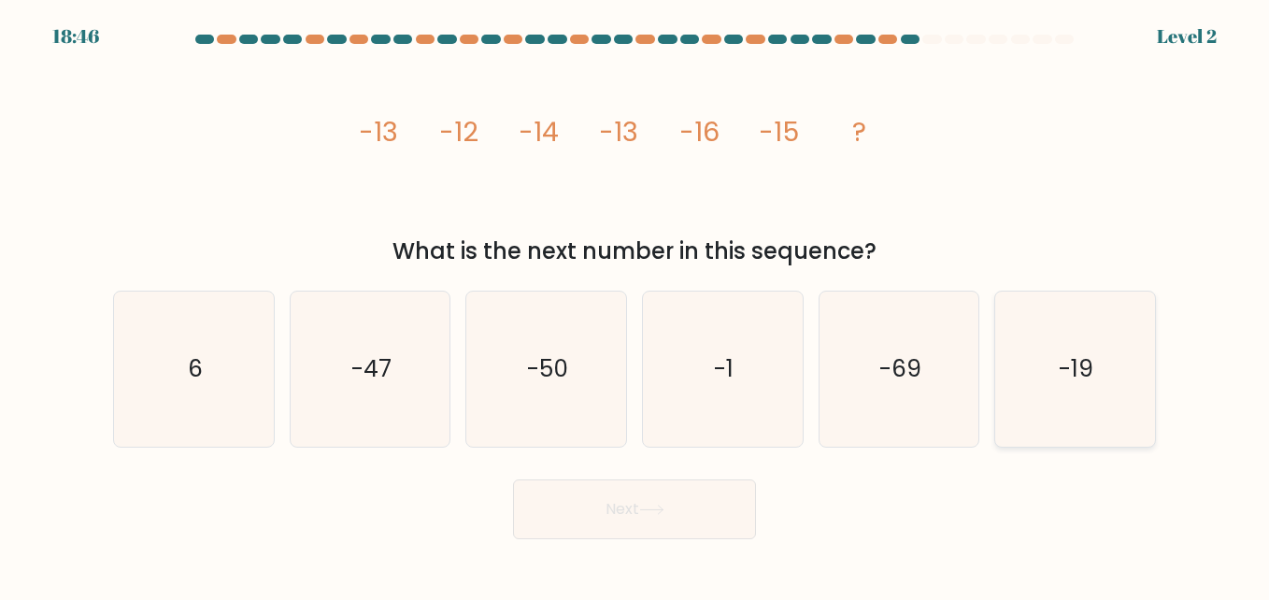
click at [1071, 370] on text "-19" at bounding box center [1077, 368] width 35 height 33
click at [635, 305] on input "f. -19" at bounding box center [634, 302] width 1 height 5
radio input "true"
click at [641, 506] on button "Next" at bounding box center [634, 509] width 243 height 60
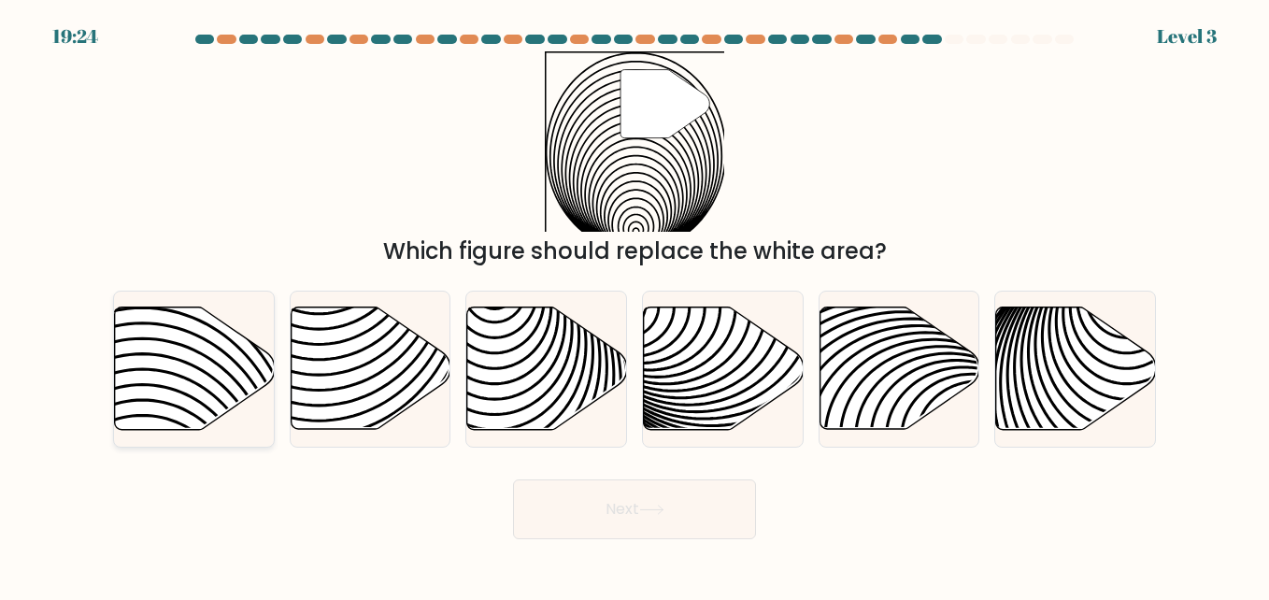
click at [145, 322] on icon at bounding box center [141, 438] width 321 height 321
click at [634, 305] on input "a." at bounding box center [634, 302] width 1 height 5
radio input "true"
click at [650, 501] on button "Next" at bounding box center [634, 509] width 243 height 60
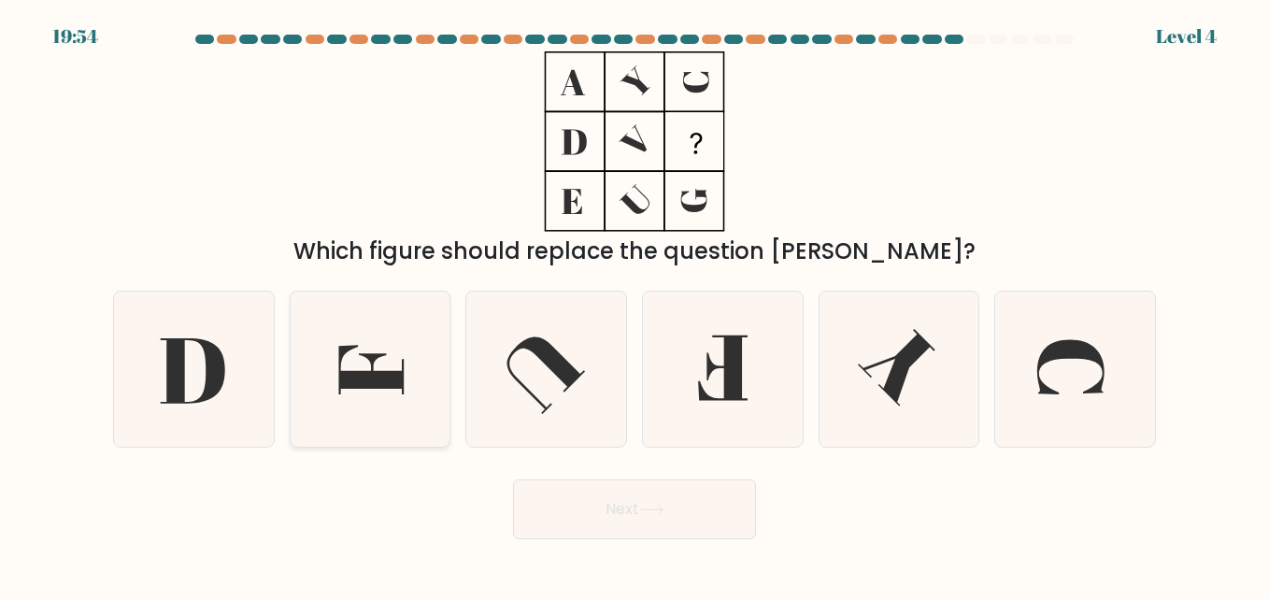
click at [364, 360] on icon at bounding box center [369, 369] width 155 height 155
click at [634, 305] on input "b." at bounding box center [634, 302] width 1 height 5
radio input "true"
click at [641, 501] on button "Next" at bounding box center [634, 509] width 243 height 60
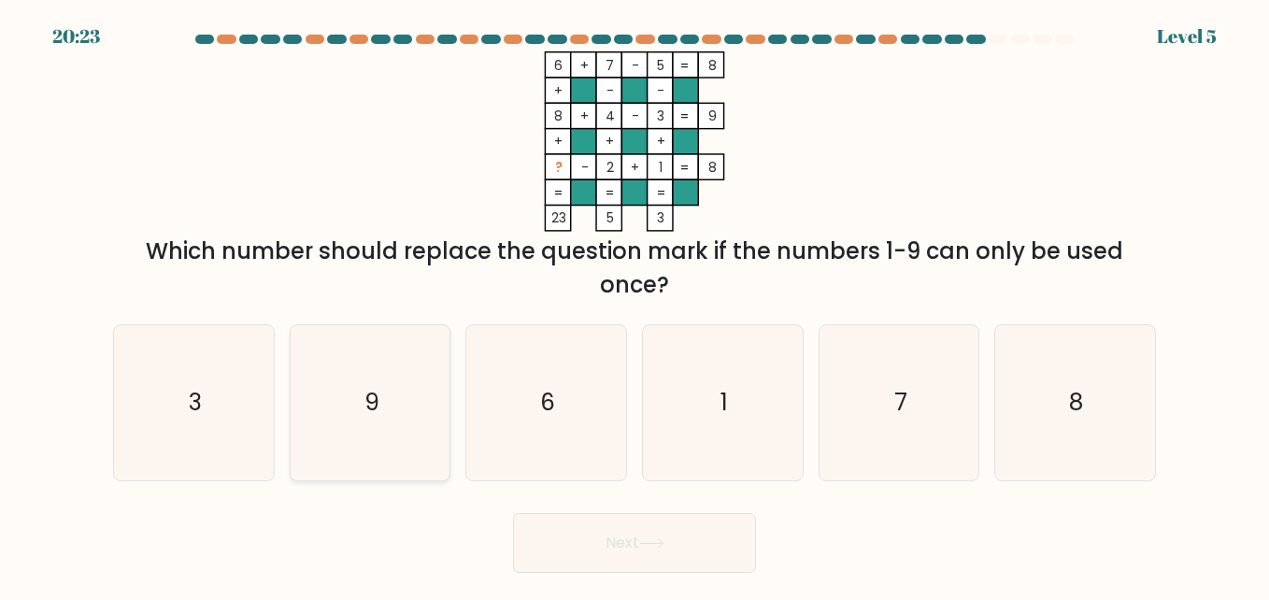
click at [377, 387] on text "9" at bounding box center [371, 402] width 15 height 33
click at [634, 305] on input "b. 9" at bounding box center [634, 302] width 1 height 5
radio input "true"
click at [581, 525] on button "Next" at bounding box center [634, 543] width 243 height 60
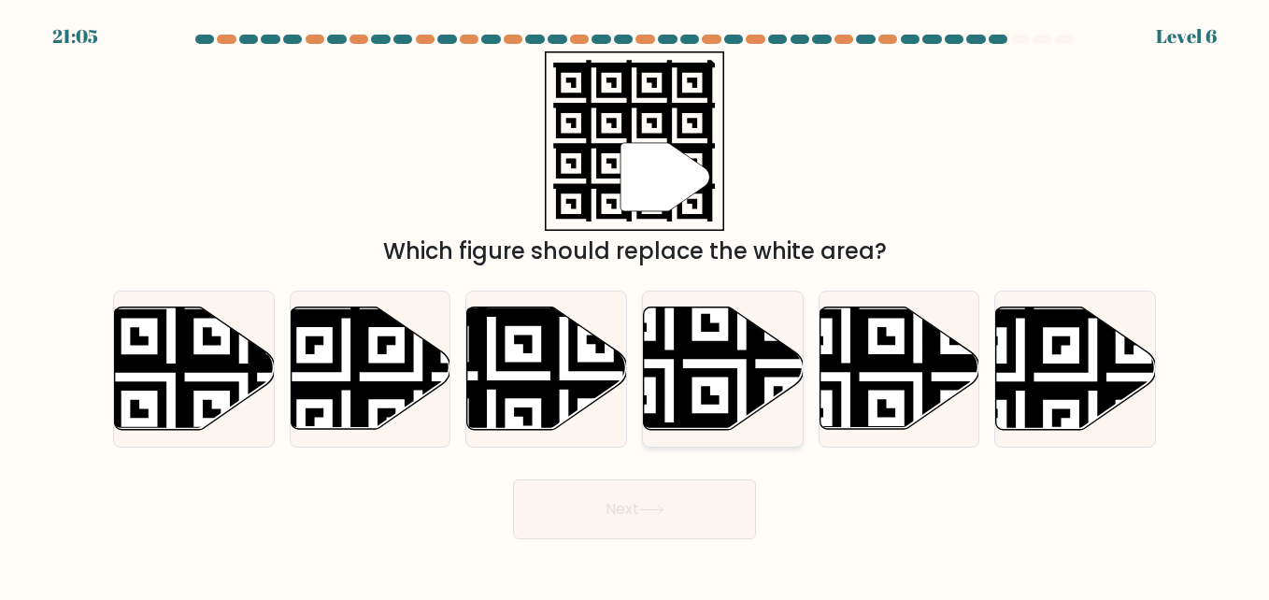
click at [703, 375] on icon at bounding box center [669, 437] width 290 height 290
click at [635, 305] on input "d." at bounding box center [634, 302] width 1 height 5
radio input "true"
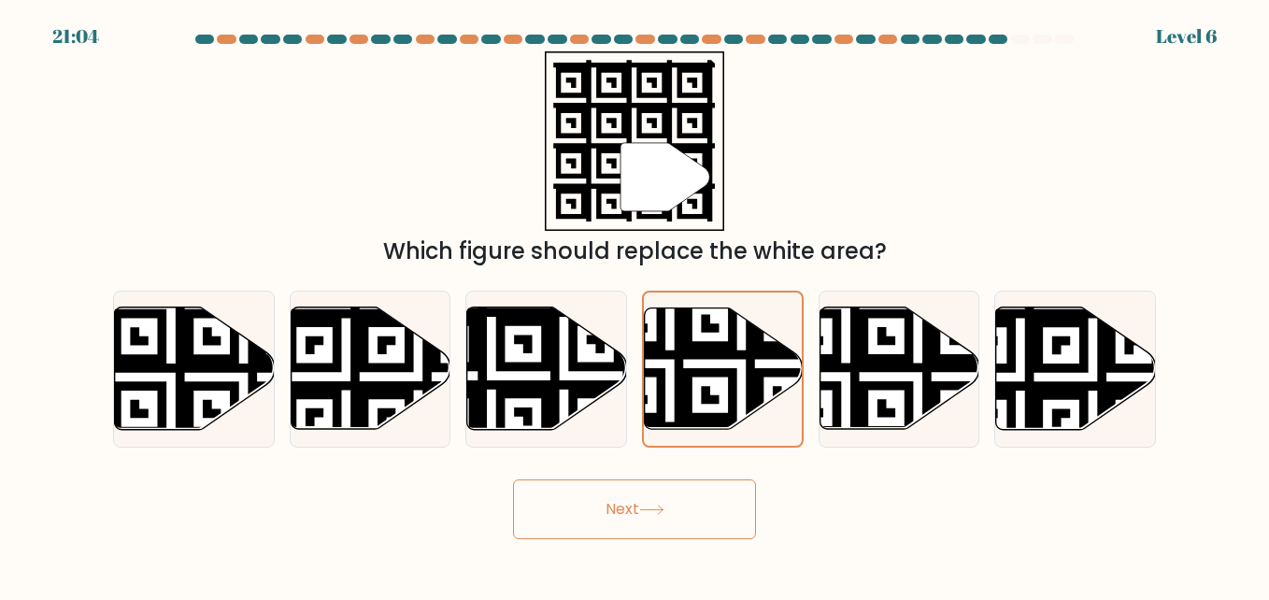
click at [678, 506] on button "Next" at bounding box center [634, 509] width 243 height 60
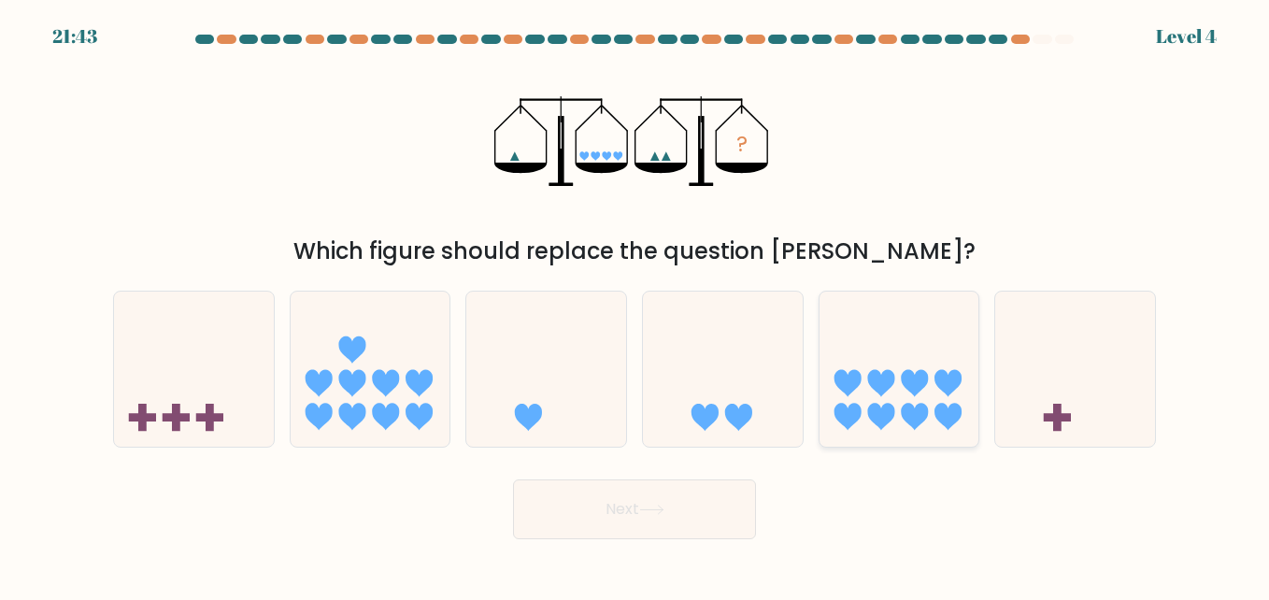
click at [882, 384] on icon at bounding box center [880, 383] width 27 height 27
click at [635, 305] on input "e." at bounding box center [634, 302] width 1 height 5
radio input "true"
click at [683, 511] on button "Next" at bounding box center [634, 509] width 243 height 60
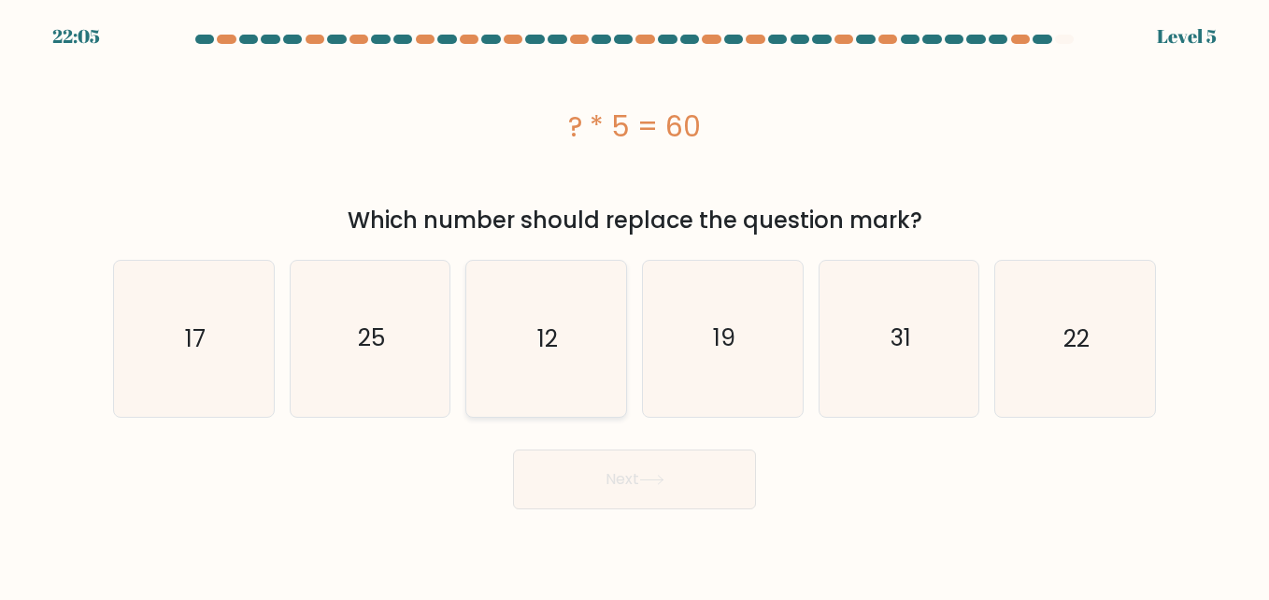
click at [563, 339] on icon "12" at bounding box center [545, 338] width 155 height 155
click at [634, 305] on input "c. 12" at bounding box center [634, 302] width 1 height 5
radio input "true"
click at [609, 484] on button "Next" at bounding box center [634, 479] width 243 height 60
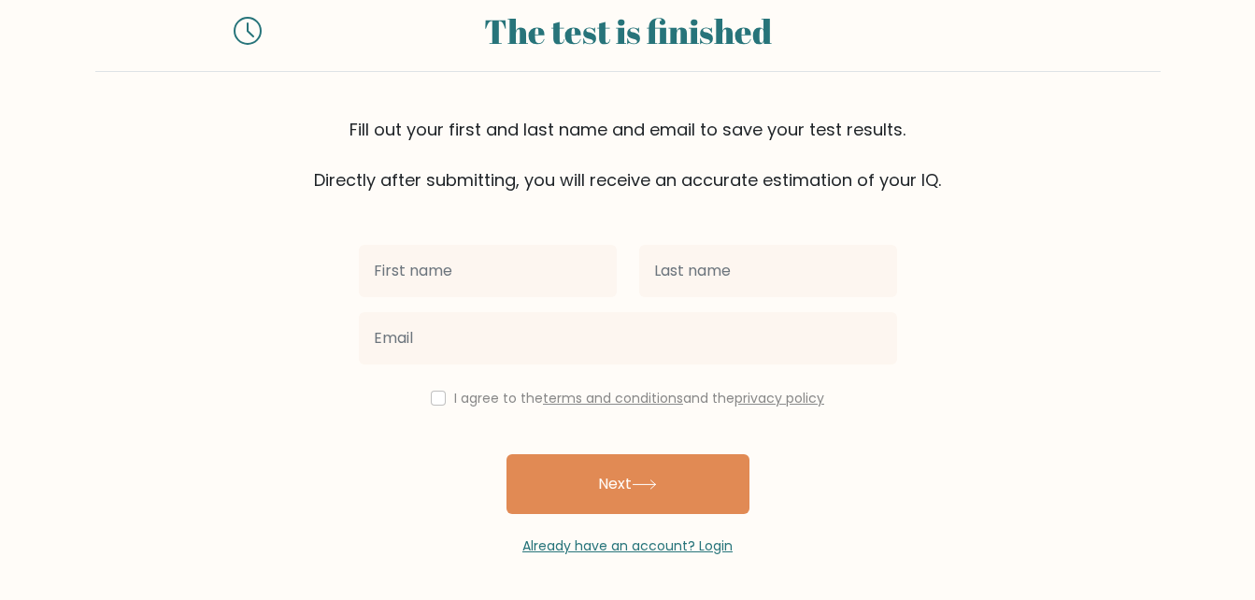
scroll to position [56, 0]
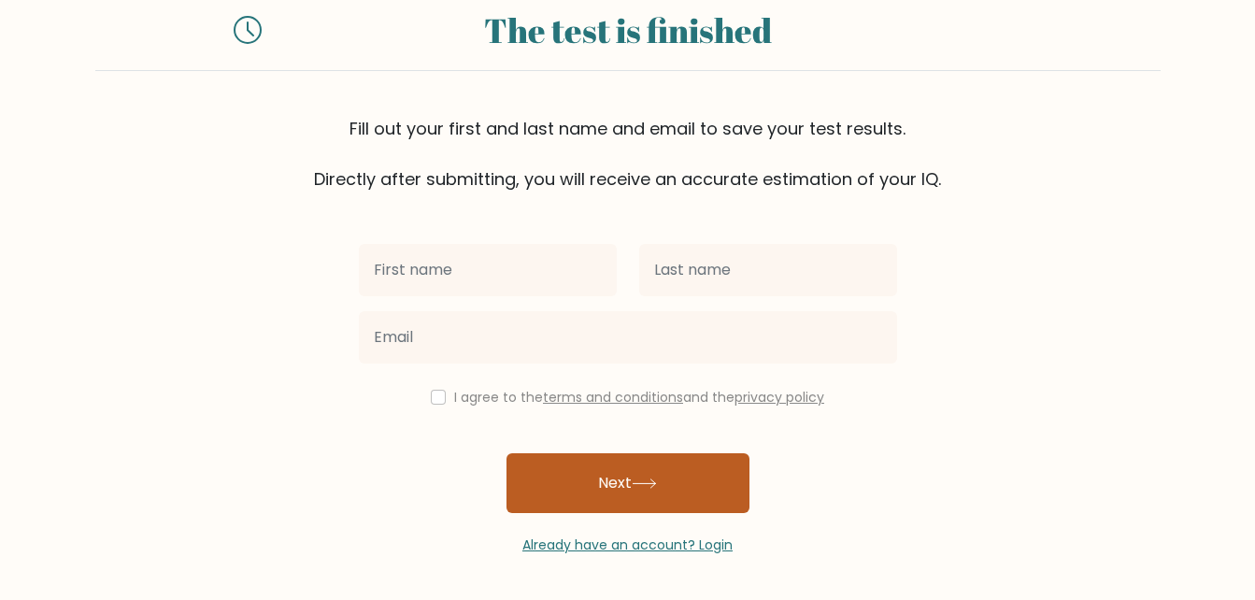
click at [624, 486] on button "Next" at bounding box center [627, 483] width 243 height 60
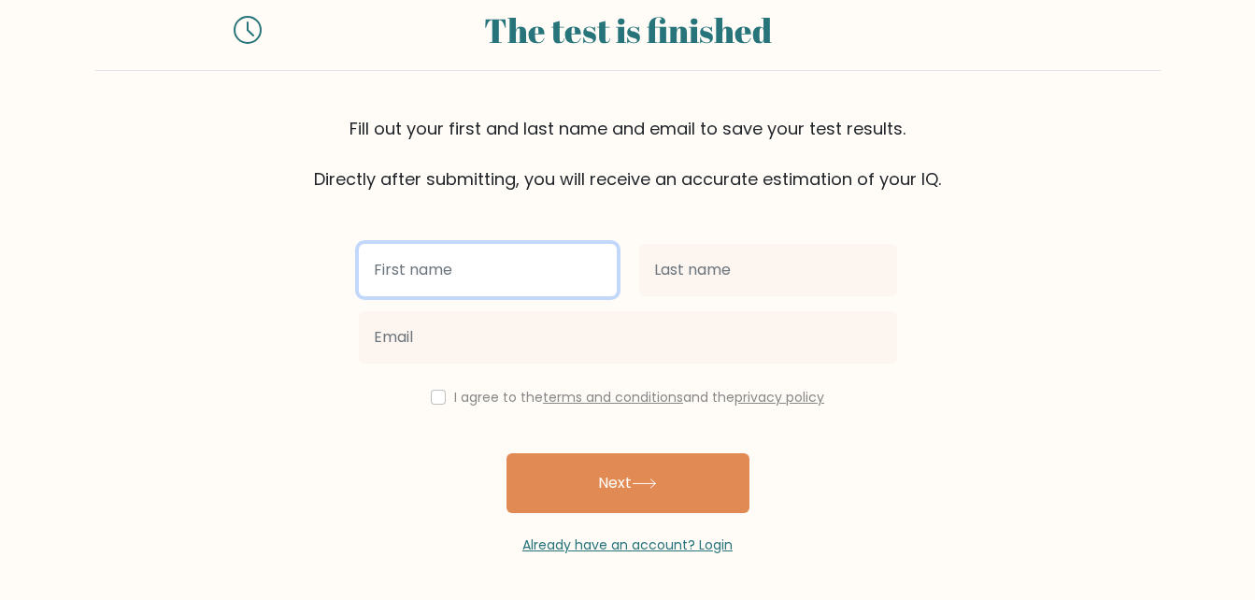
click at [451, 276] on input "text" at bounding box center [488, 270] width 258 height 52
type input "Gavin"
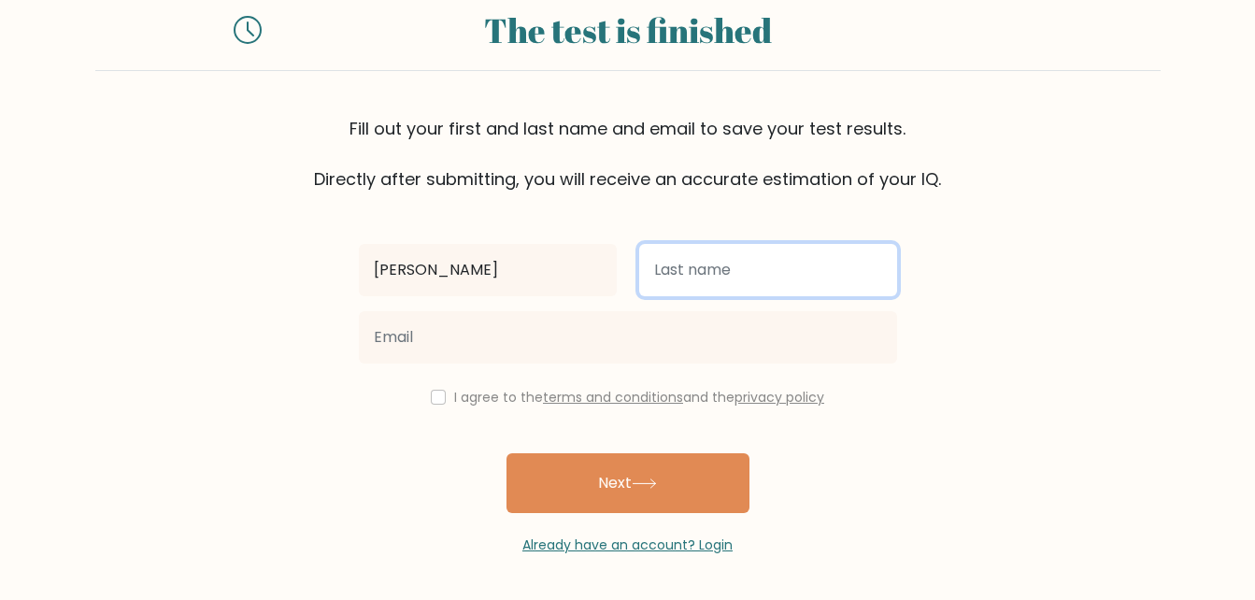
click at [684, 267] on input "text" at bounding box center [768, 270] width 258 height 52
type input "E"
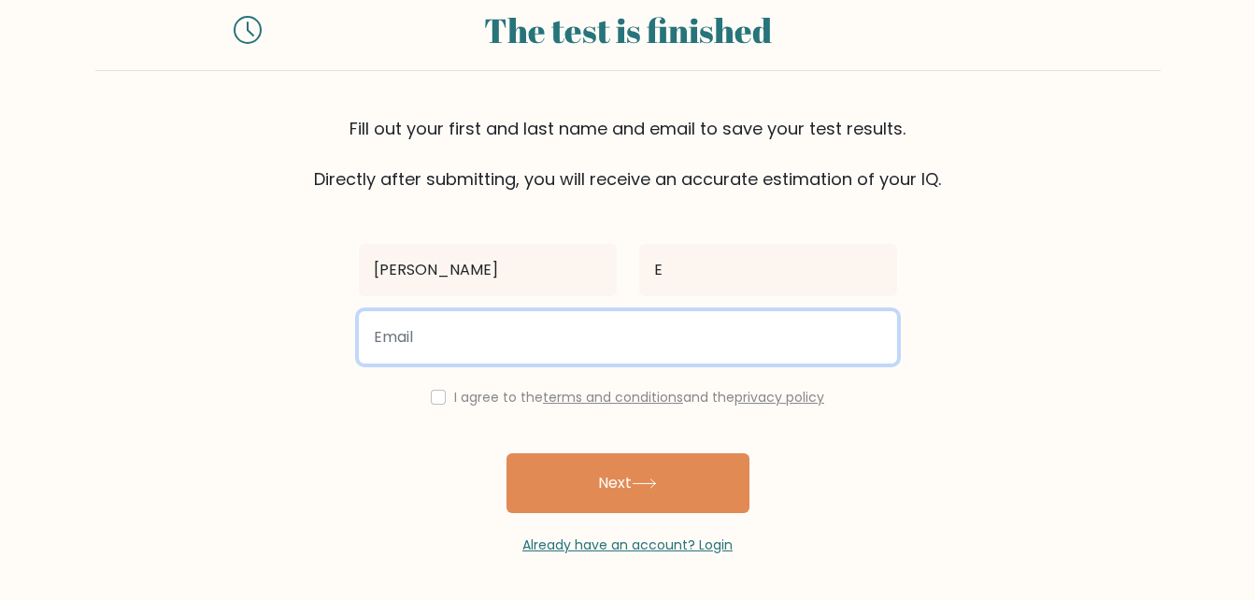
click at [438, 349] on input "email" at bounding box center [628, 337] width 538 height 52
